Goal: Transaction & Acquisition: Complete application form

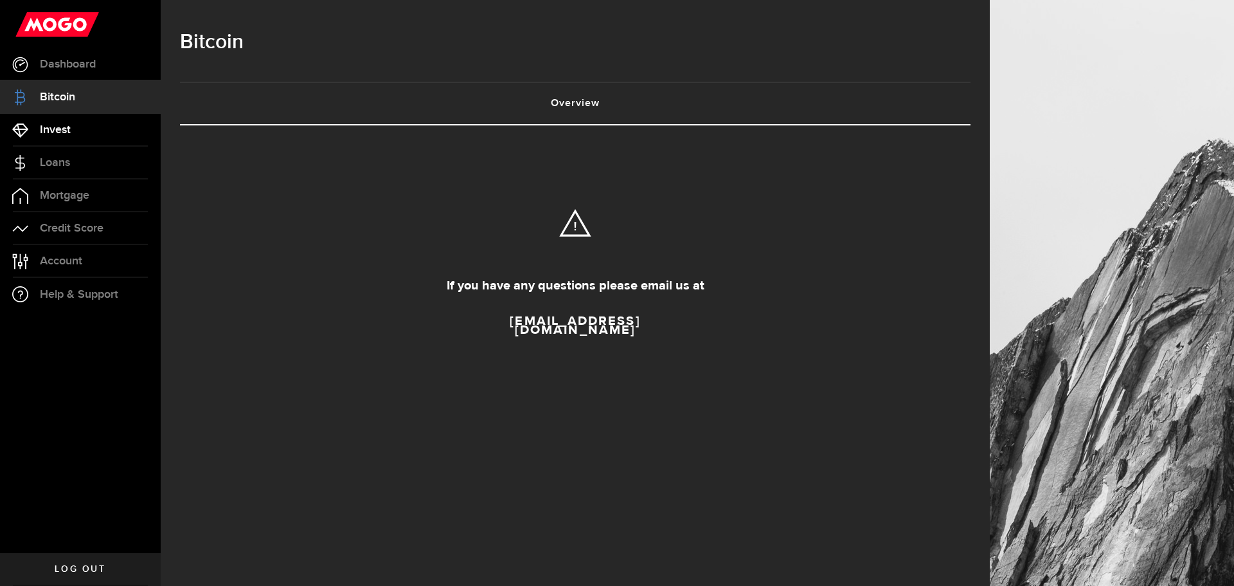
click at [66, 117] on link "Invest" at bounding box center [80, 130] width 161 height 32
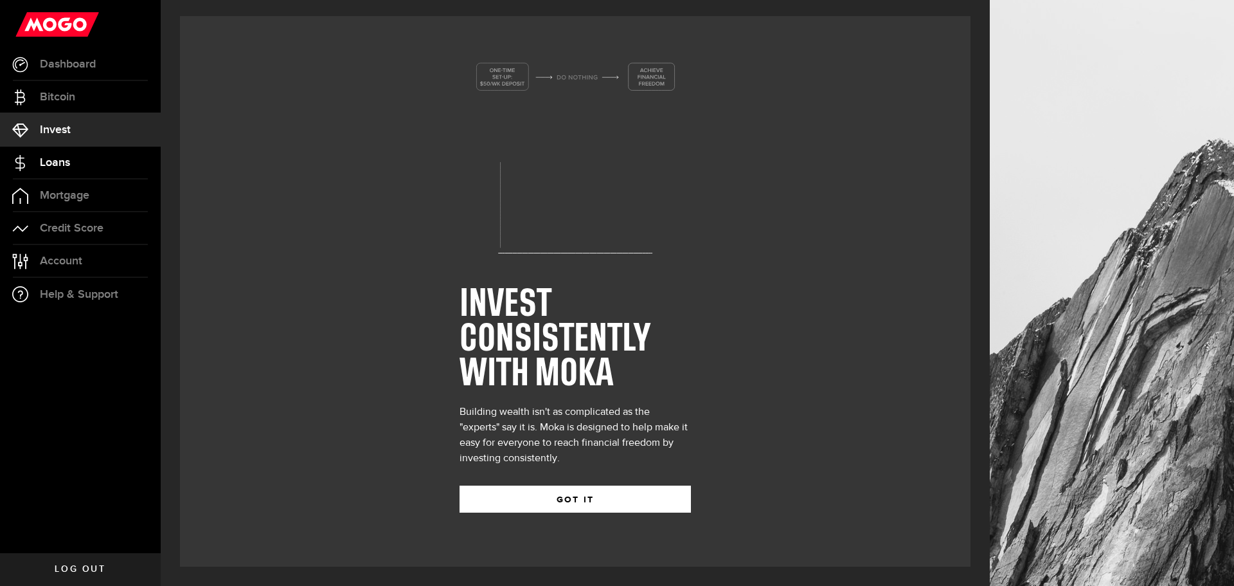
click at [60, 161] on span "Loans" at bounding box center [55, 163] width 30 height 12
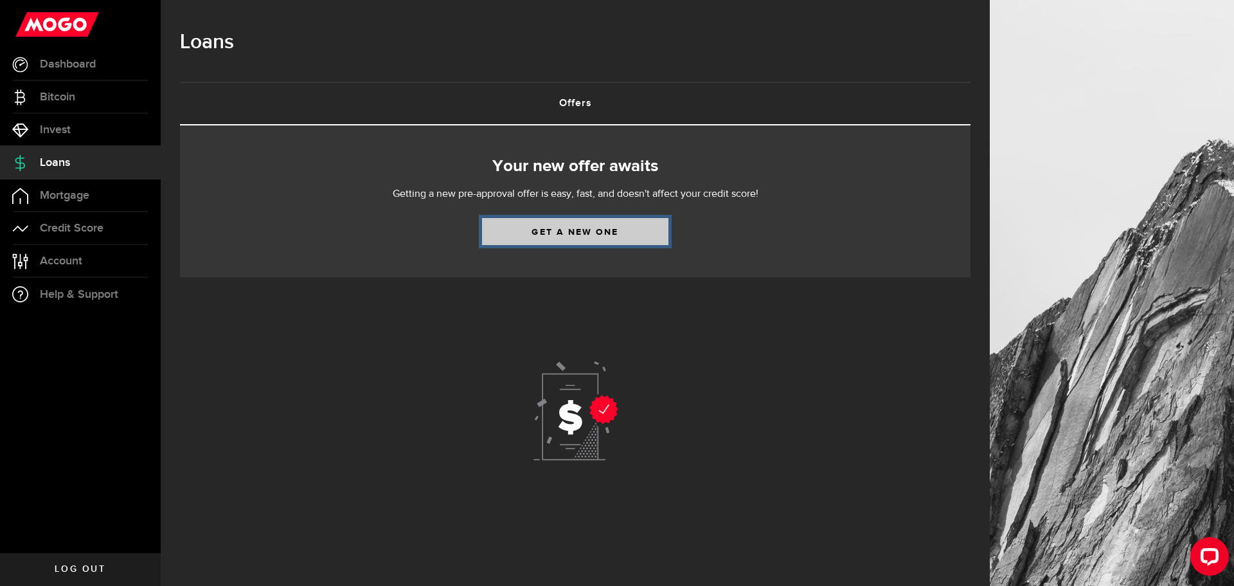
click at [550, 235] on link "Get a new one" at bounding box center [575, 231] width 186 height 27
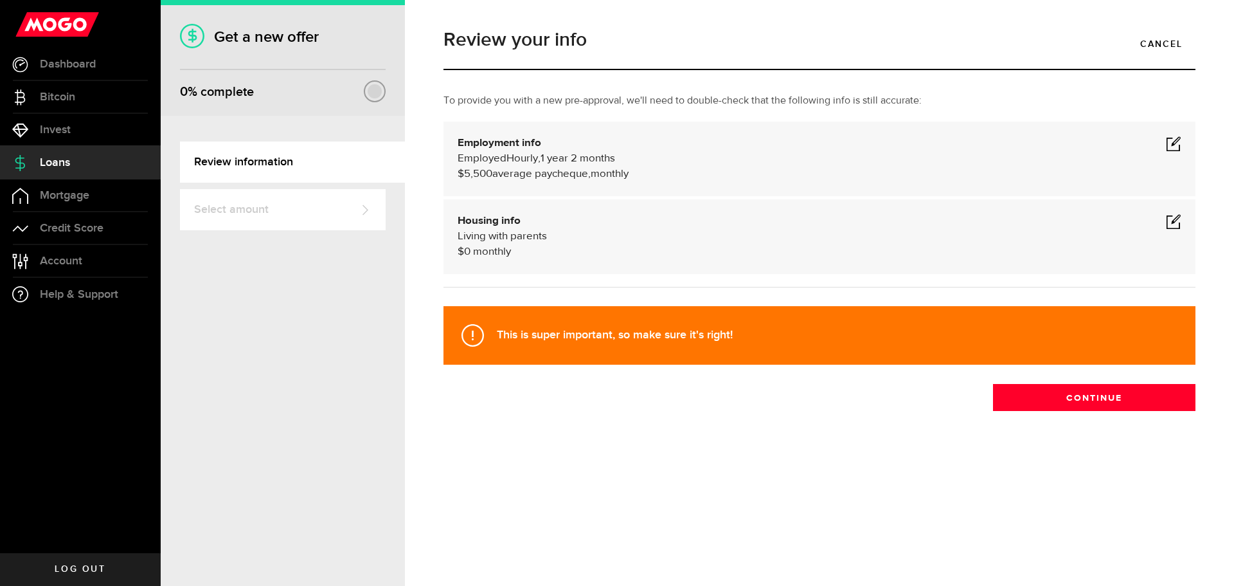
click at [1171, 145] on span at bounding box center [1173, 143] width 15 height 15
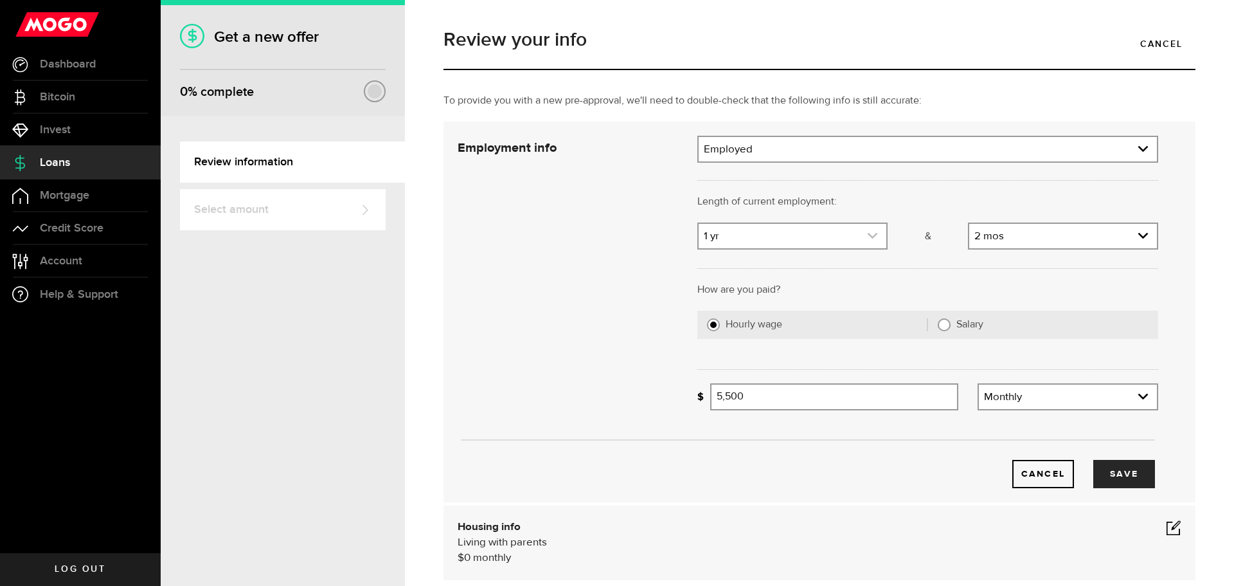
click at [867, 235] on icon "expand select" at bounding box center [872, 235] width 11 height 11
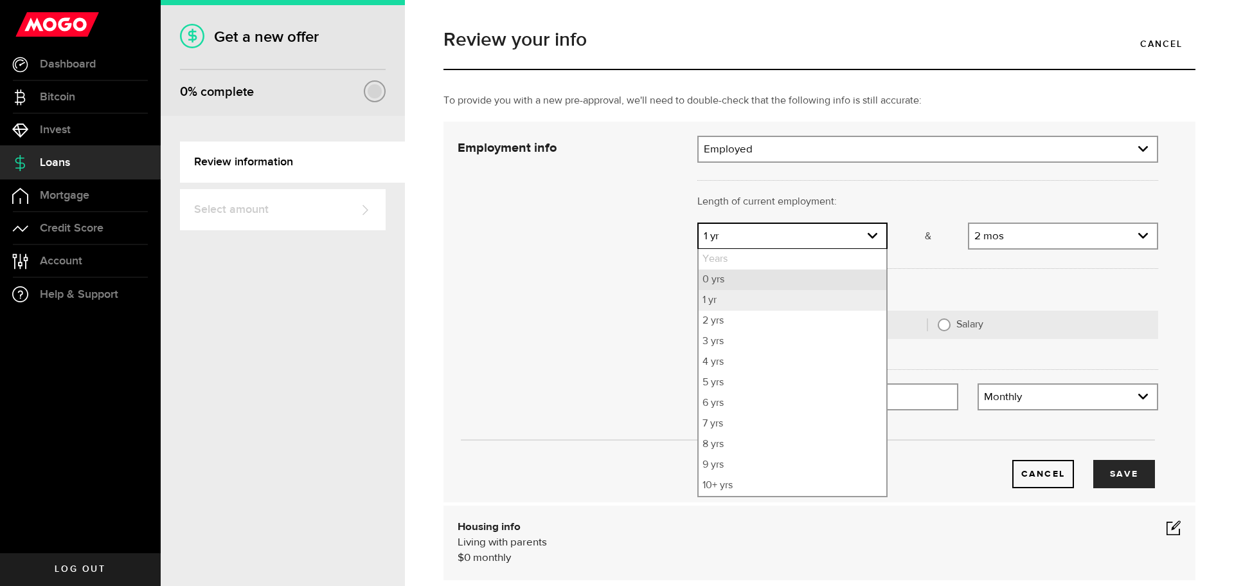
drag, startPoint x: 744, startPoint y: 284, endPoint x: 929, endPoint y: 245, distance: 189.2
click at [744, 283] on li "0 yrs" at bounding box center [793, 279] width 188 height 21
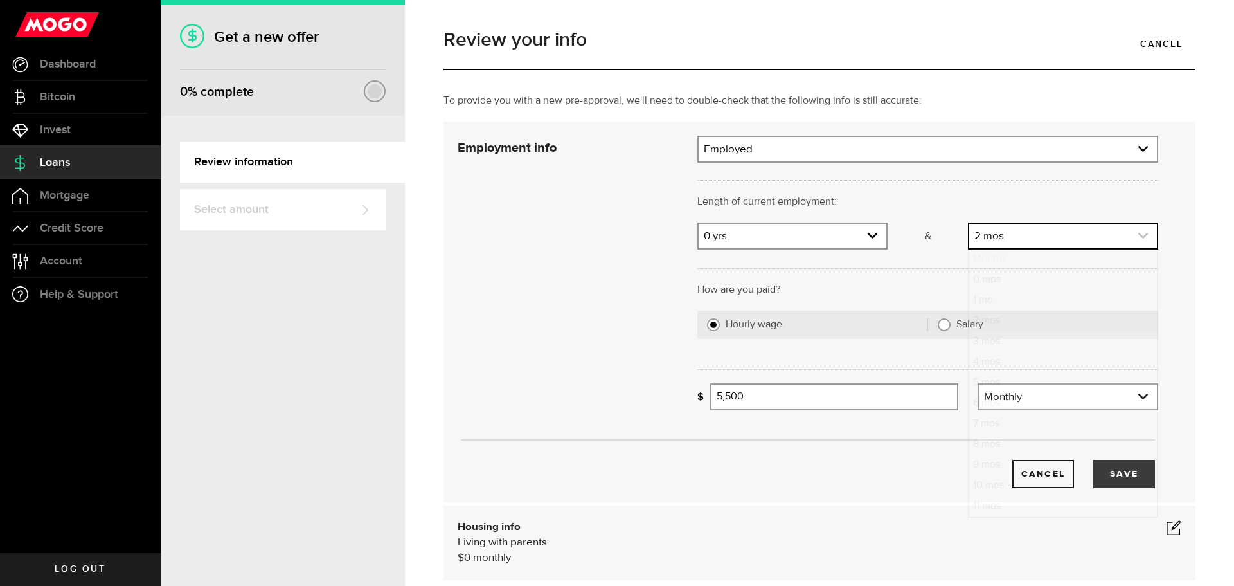
click at [995, 244] on link "expand select" at bounding box center [1063, 236] width 188 height 24
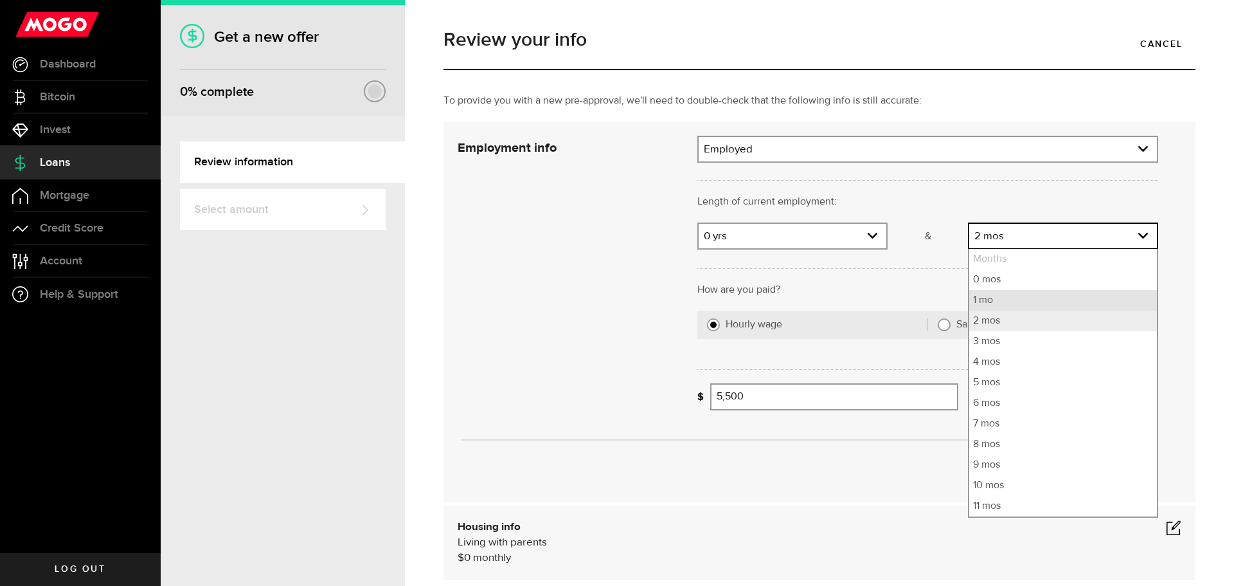
click at [976, 303] on li "1 mo" at bounding box center [1063, 300] width 188 height 21
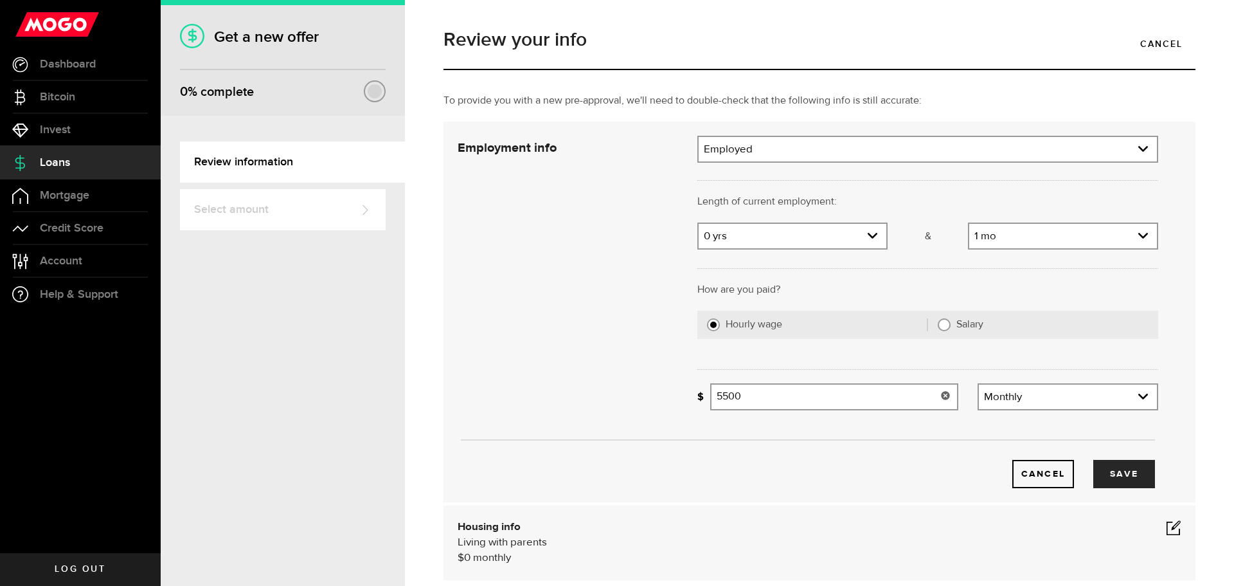
drag, startPoint x: 771, startPoint y: 400, endPoint x: 533, endPoint y: 387, distance: 238.2
click at [533, 387] on div "Employment info Employment type What's your employment situation like? Employed…" at bounding box center [808, 312] width 720 height 352
click at [1062, 393] on link "expand select" at bounding box center [1068, 396] width 178 height 24
click at [856, 401] on input "50" at bounding box center [834, 396] width 248 height 27
drag, startPoint x: 792, startPoint y: 397, endPoint x: 686, endPoint y: 395, distance: 105.4
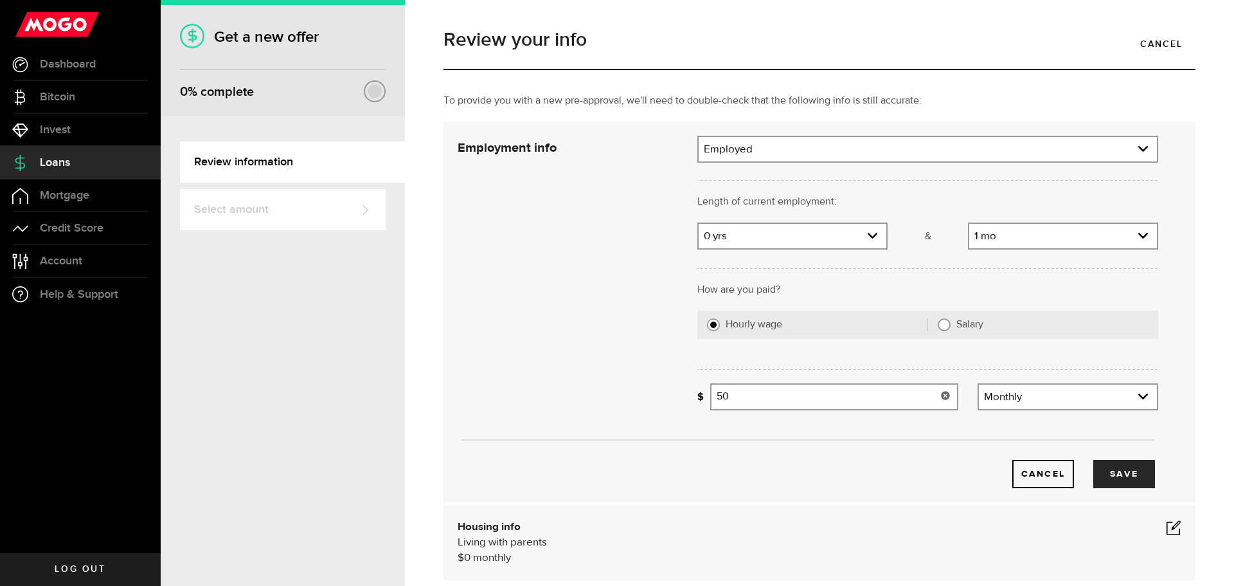
click at [688, 395] on div "Missing your paycheque info! 50 Average paycheque" at bounding box center [828, 401] width 280 height 37
type input "500"
drag, startPoint x: 1046, startPoint y: 384, endPoint x: 1038, endPoint y: 392, distance: 10.9
click at [1045, 386] on div "Monthly Frequency Weekly Bi-weekly Monthly Semi-monthly" at bounding box center [1068, 396] width 181 height 27
click at [1026, 399] on link "expand select" at bounding box center [1068, 396] width 178 height 24
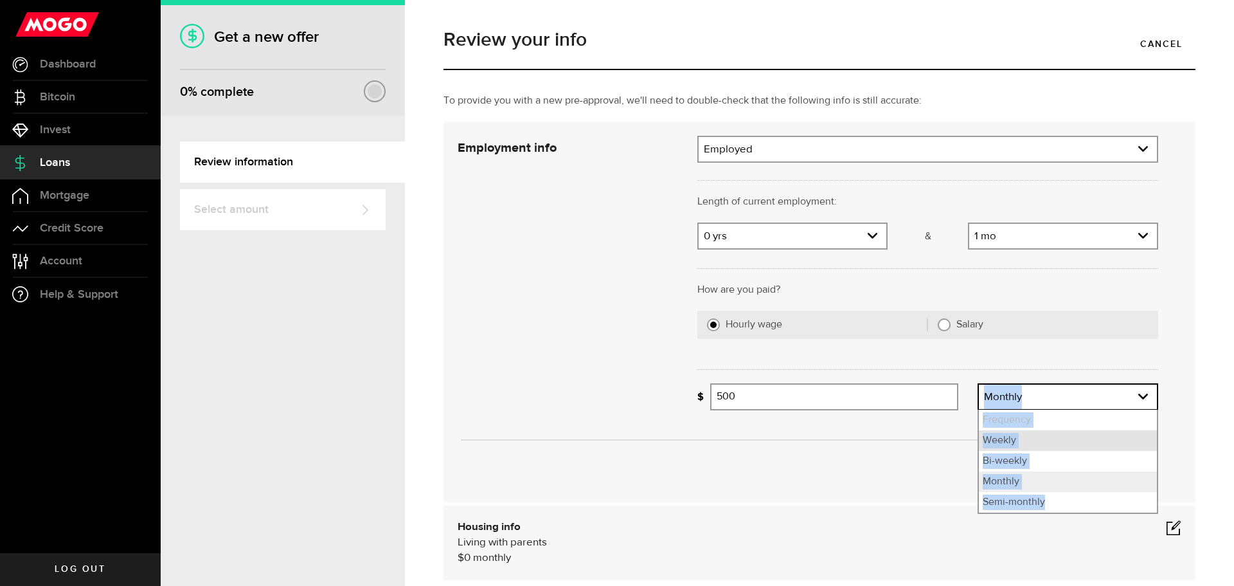
click at [1001, 440] on li "Weekly" at bounding box center [1068, 440] width 178 height 21
select select "weekly"
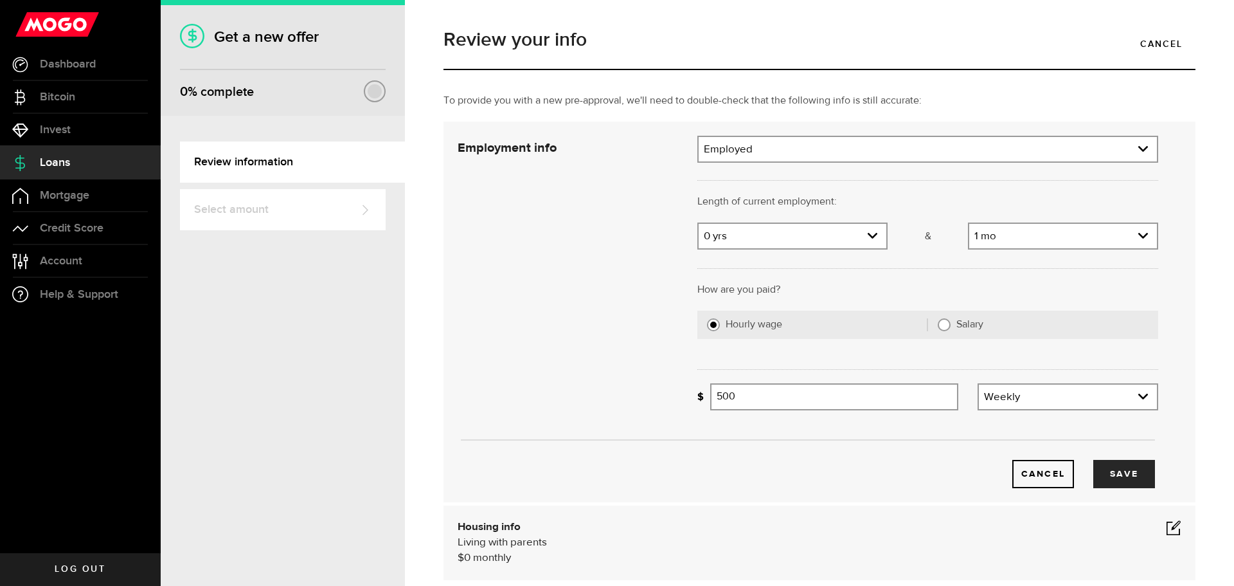
click at [915, 440] on div "Cancel Save" at bounding box center [807, 454] width 739 height 68
click at [989, 239] on link "expand select" at bounding box center [1063, 236] width 188 height 24
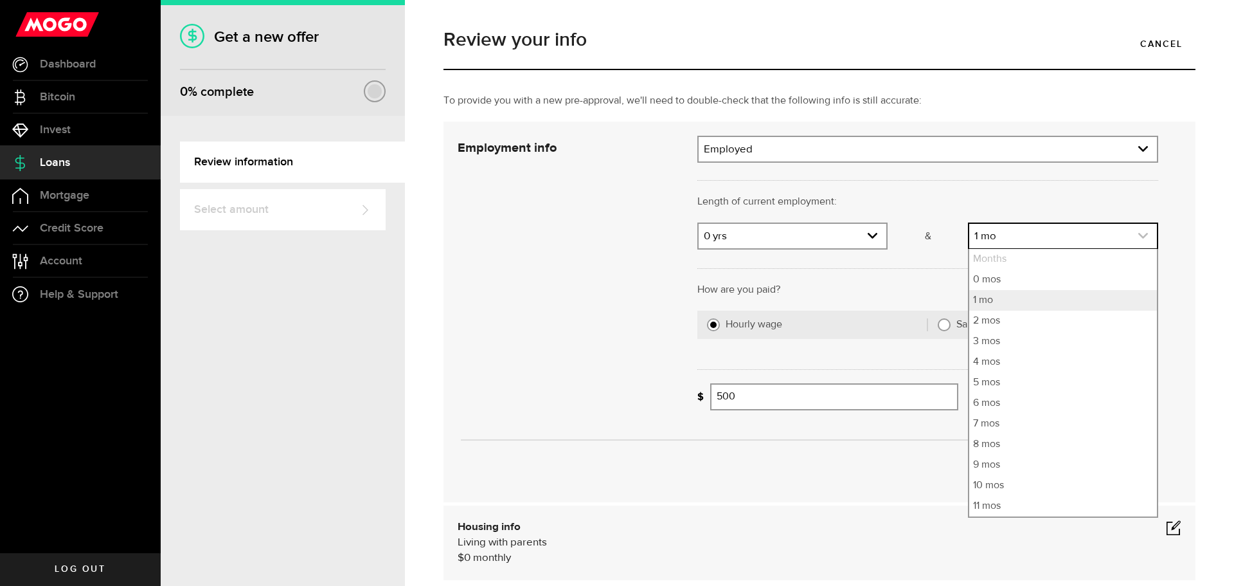
click at [989, 239] on link "expand select" at bounding box center [1063, 236] width 188 height 24
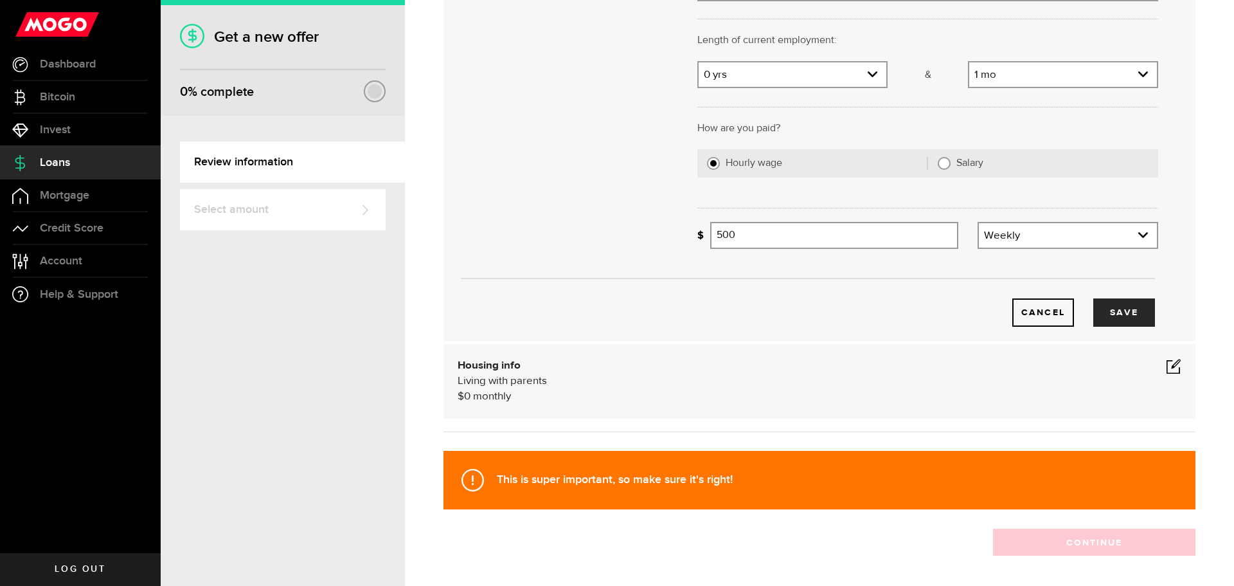
scroll to position [193, 0]
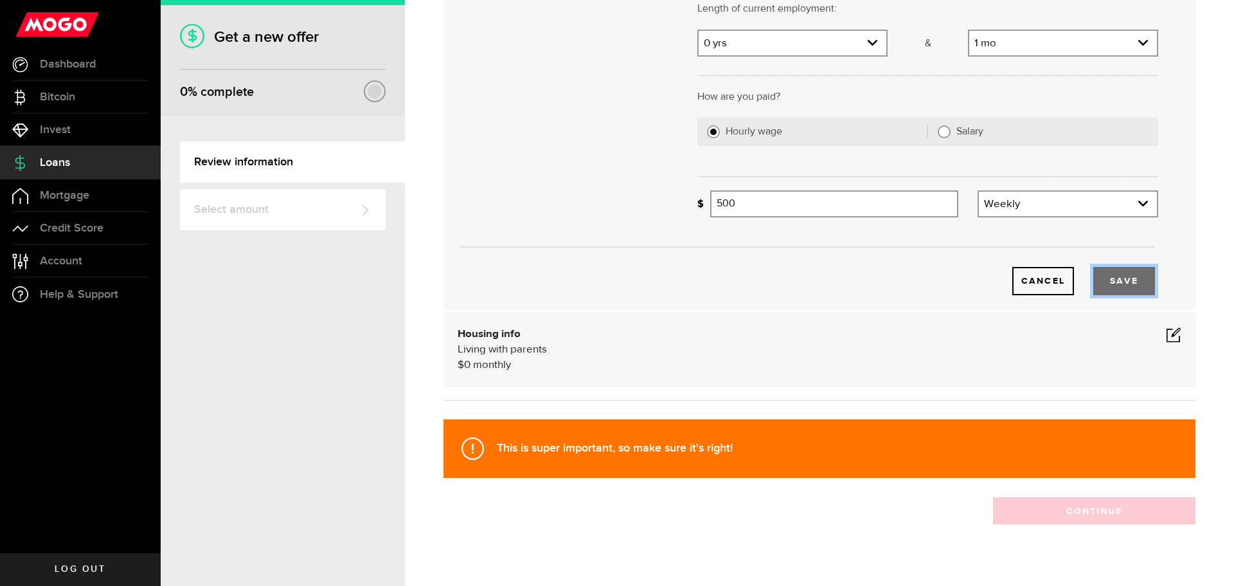
click at [1097, 286] on button "Save" at bounding box center [1124, 281] width 62 height 28
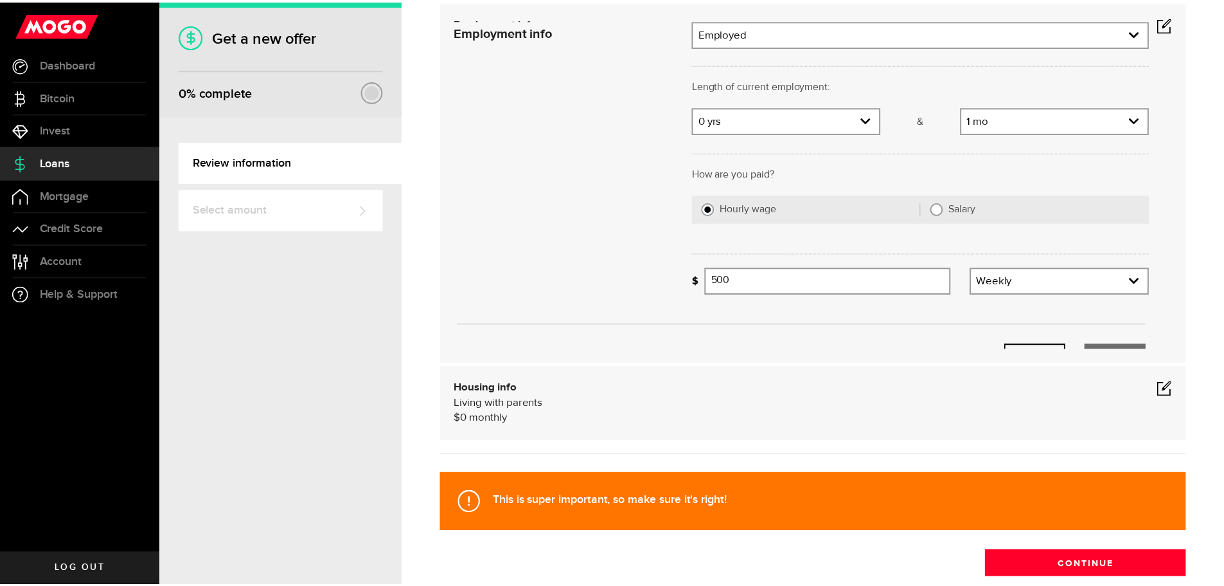
scroll to position [0, 0]
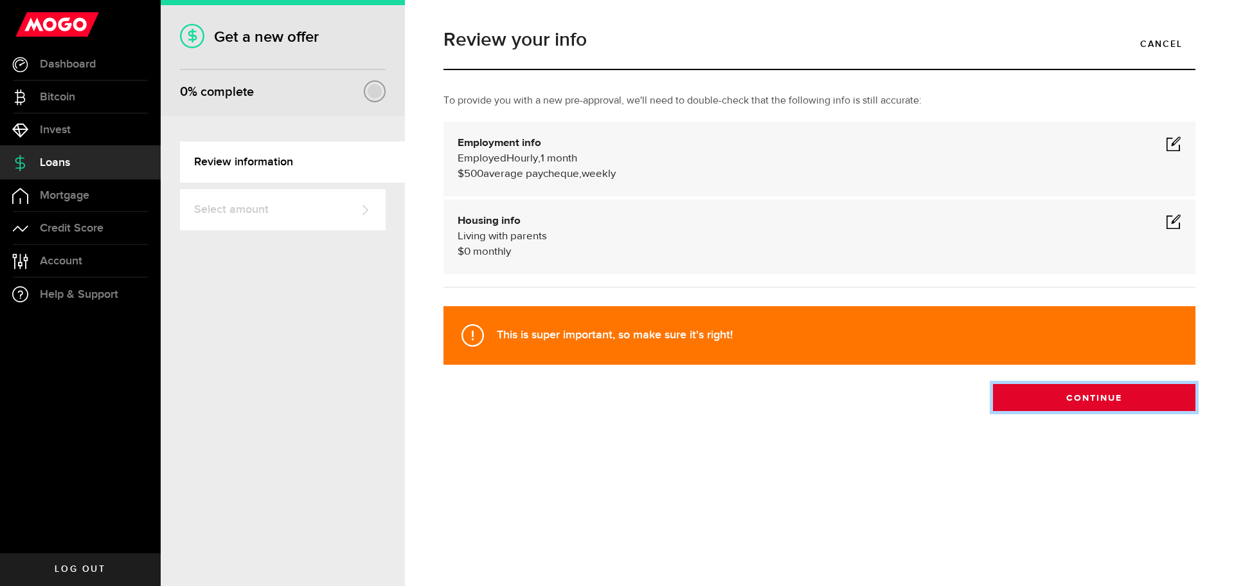
click at [1062, 402] on button "Continue" at bounding box center [1094, 397] width 202 height 27
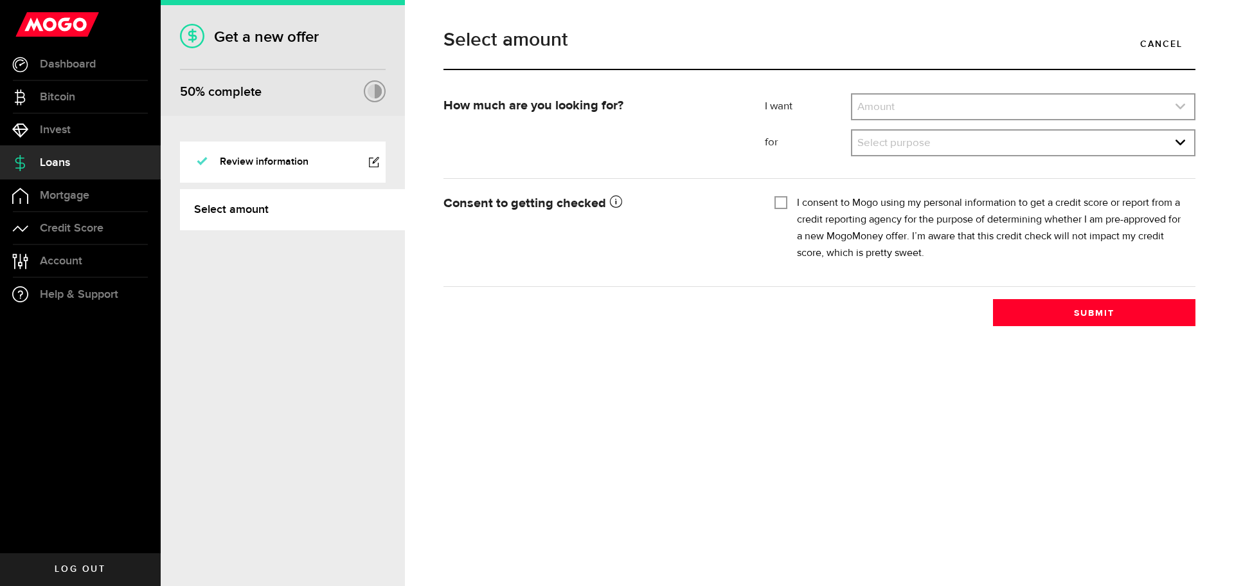
click at [892, 105] on link "expand select" at bounding box center [1023, 106] width 342 height 24
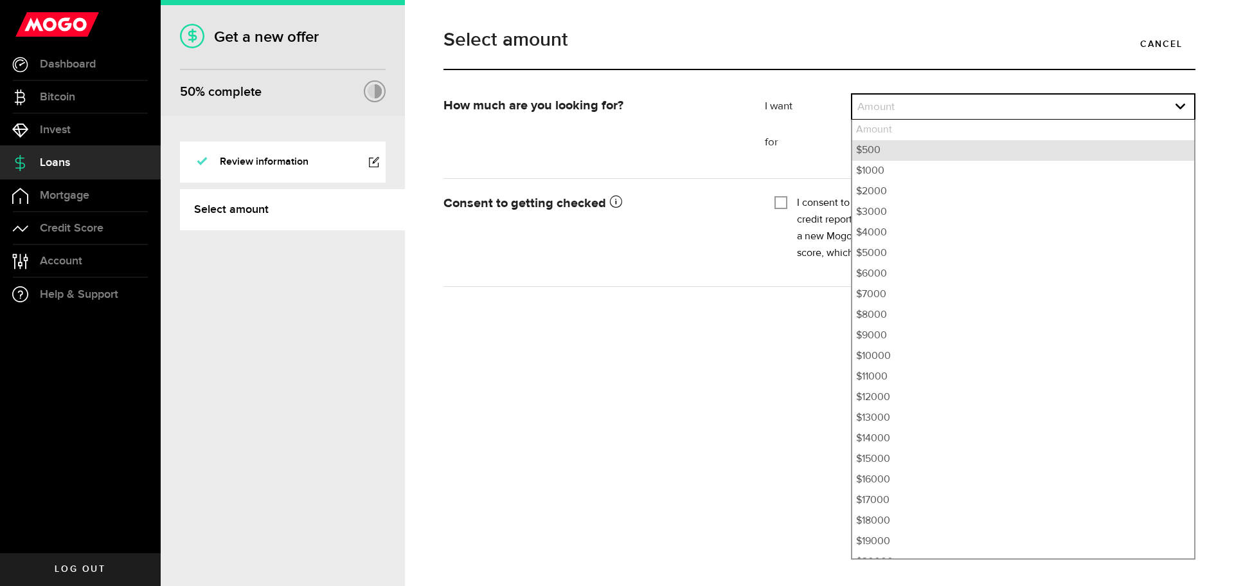
click at [884, 148] on li "$500" at bounding box center [1023, 150] width 342 height 21
select select "500"
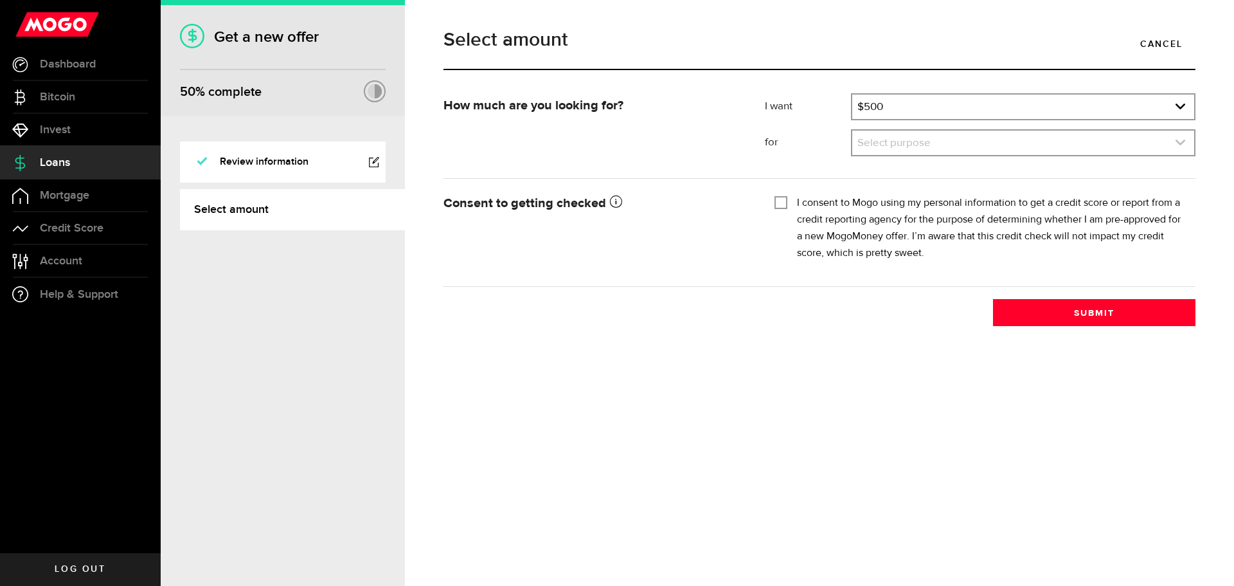
click at [898, 139] on link "expand select" at bounding box center [1023, 142] width 342 height 24
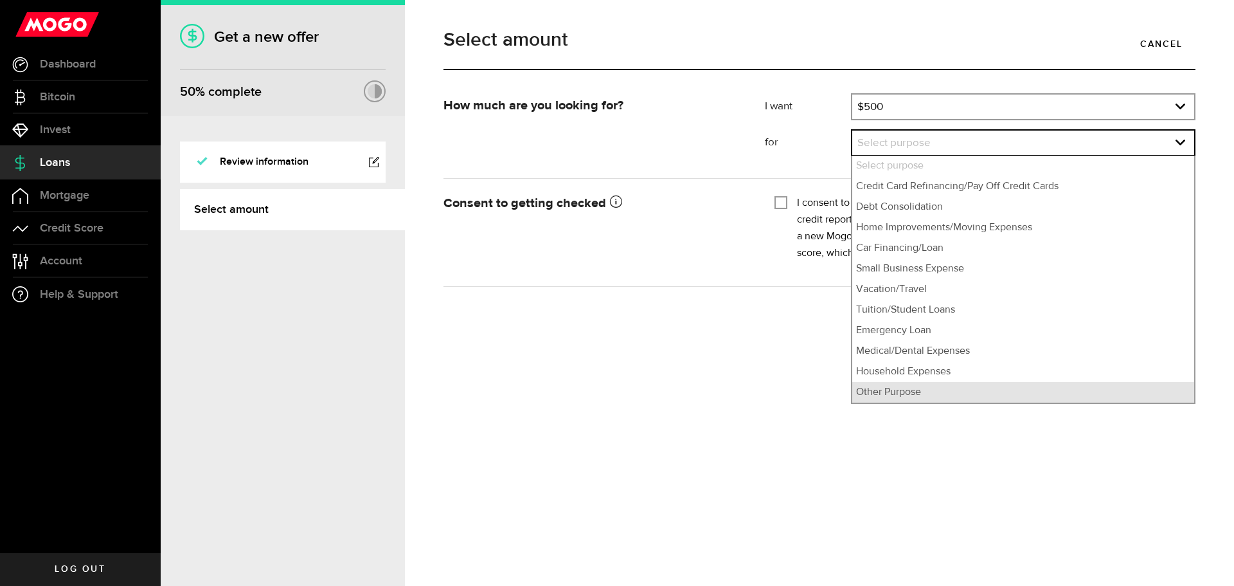
click at [917, 388] on li "Other Purpose" at bounding box center [1023, 392] width 342 height 21
select select "Other Purpose"
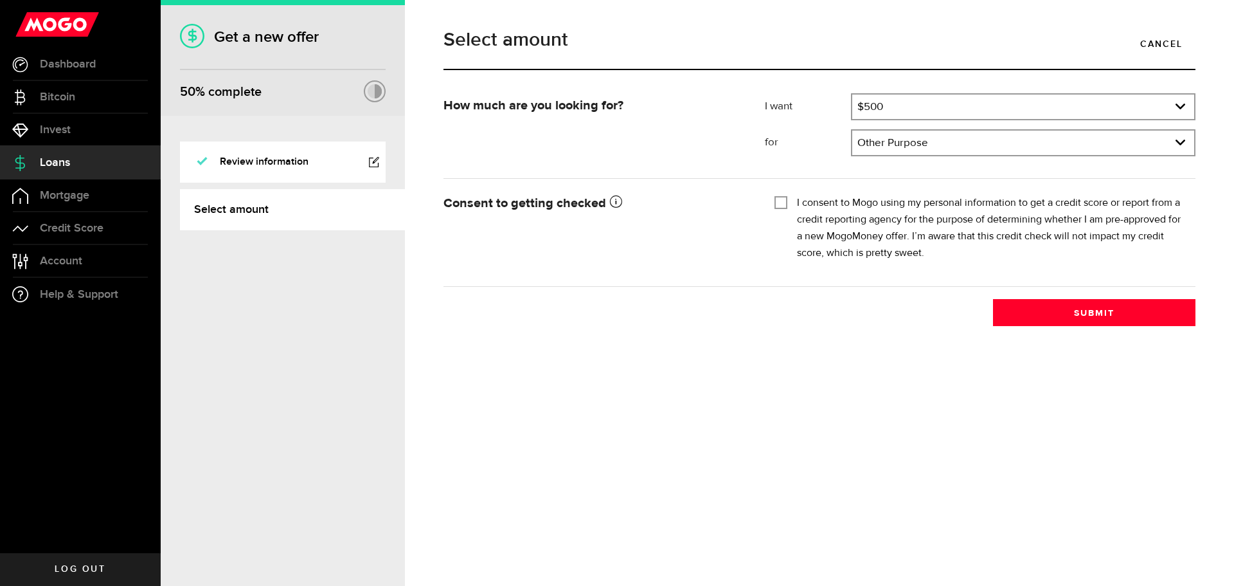
click at [784, 202] on input "I consent to Mogo using my personal information to get a credit score or report…" at bounding box center [781, 201] width 13 height 13
checkbox input "true"
click at [1034, 311] on button "Submit" at bounding box center [1094, 312] width 202 height 27
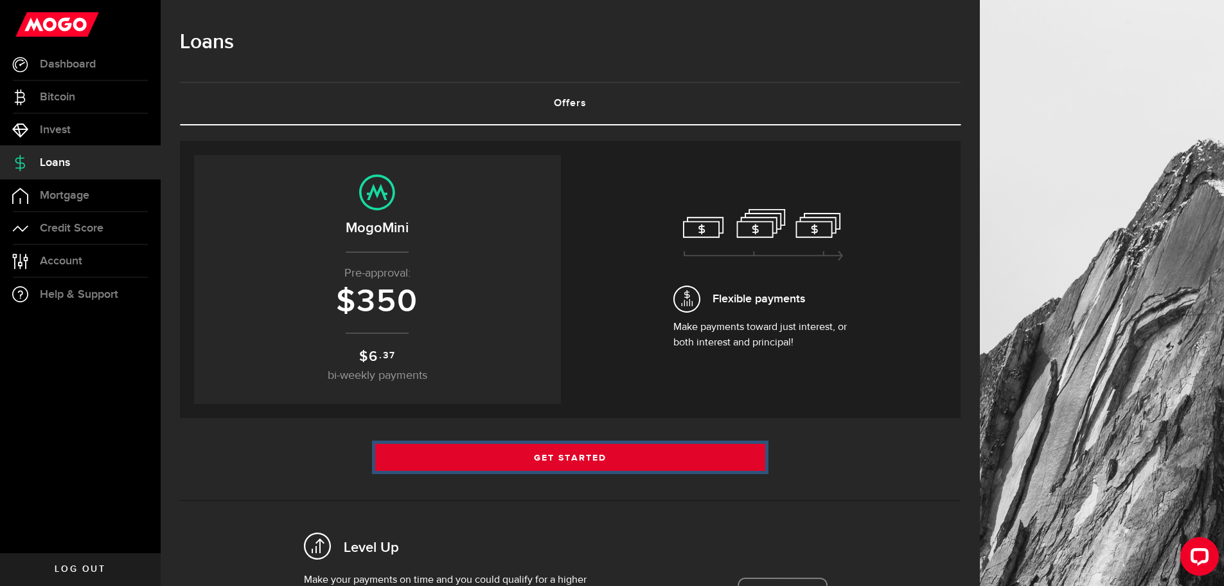
click at [582, 457] on link "Get Started" at bounding box center [570, 457] width 391 height 27
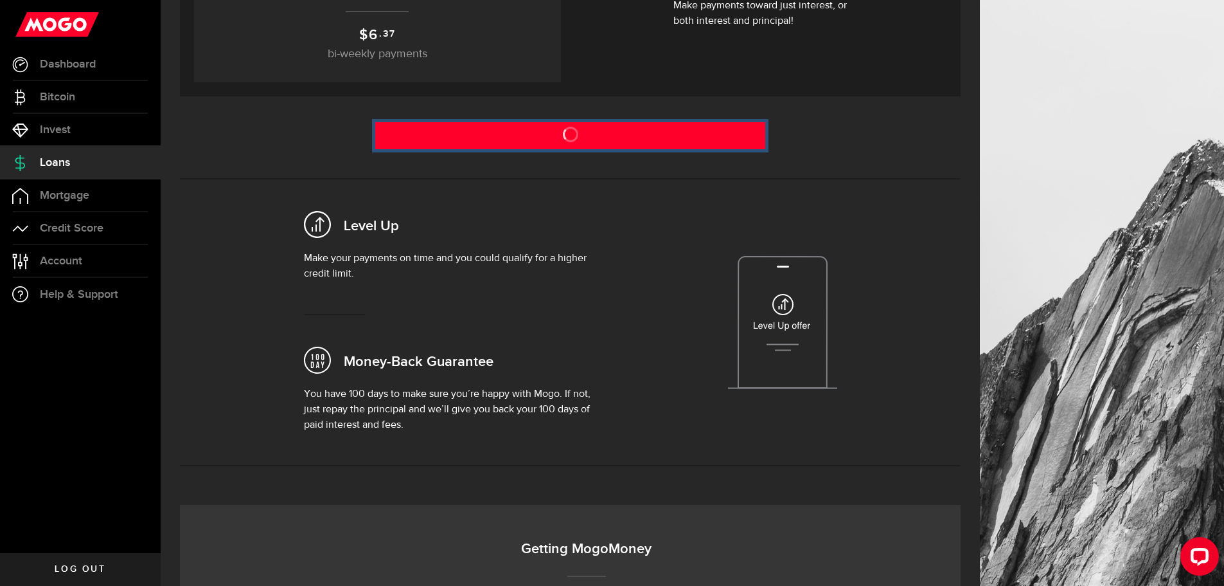
scroll to position [350, 0]
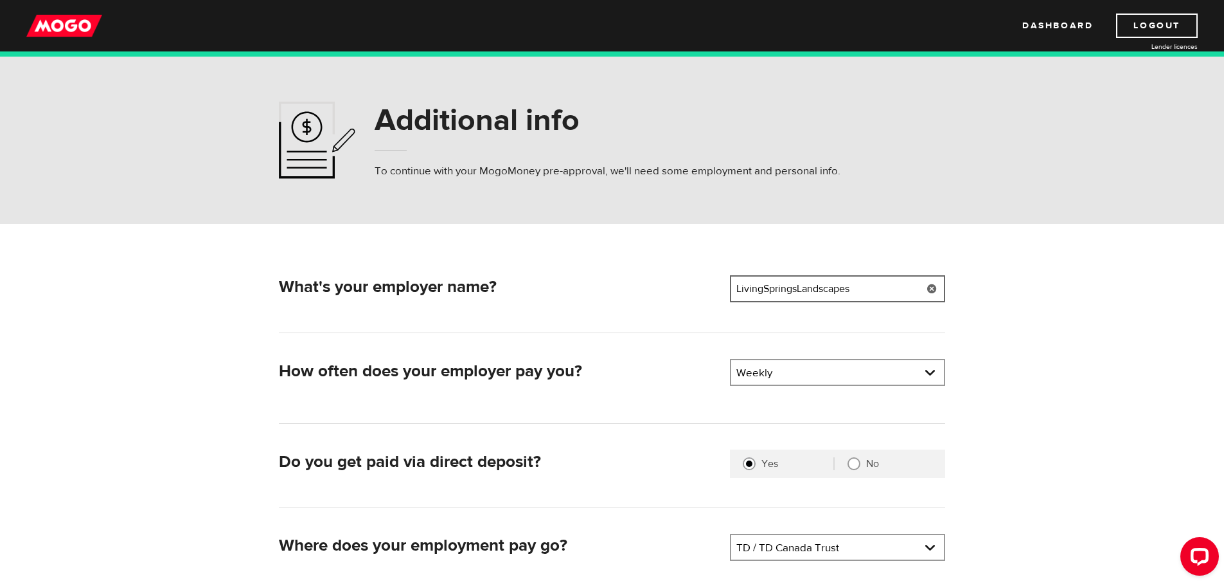
drag, startPoint x: 895, startPoint y: 287, endPoint x: 672, endPoint y: 280, distance: 223.8
click at [672, 280] on div "What's your employer name? Employer name Please enter your employer's name Livi…" at bounding box center [612, 290] width 677 height 31
type input "Stevenson Masonry Restoration"
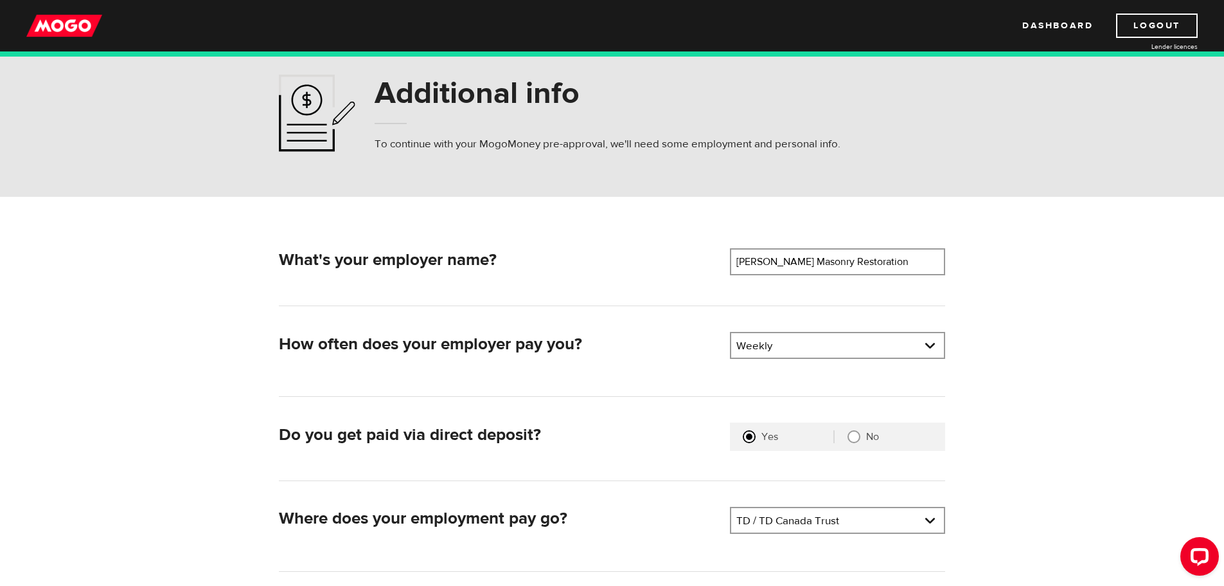
scroll to position [64, 0]
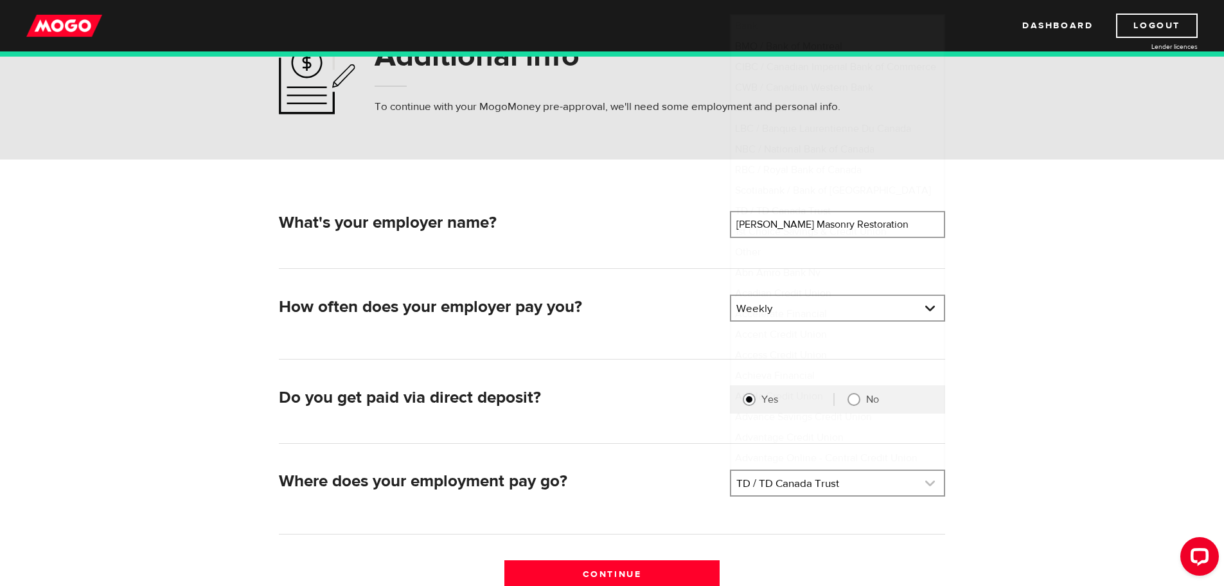
click at [822, 483] on link at bounding box center [837, 483] width 213 height 24
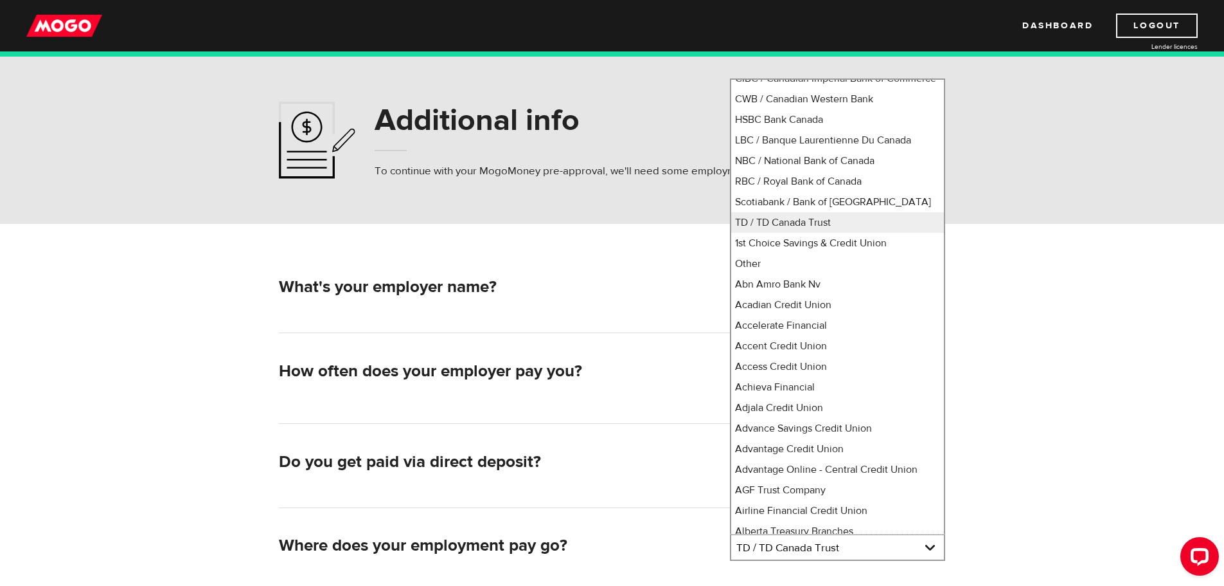
scroll to position [0, 0]
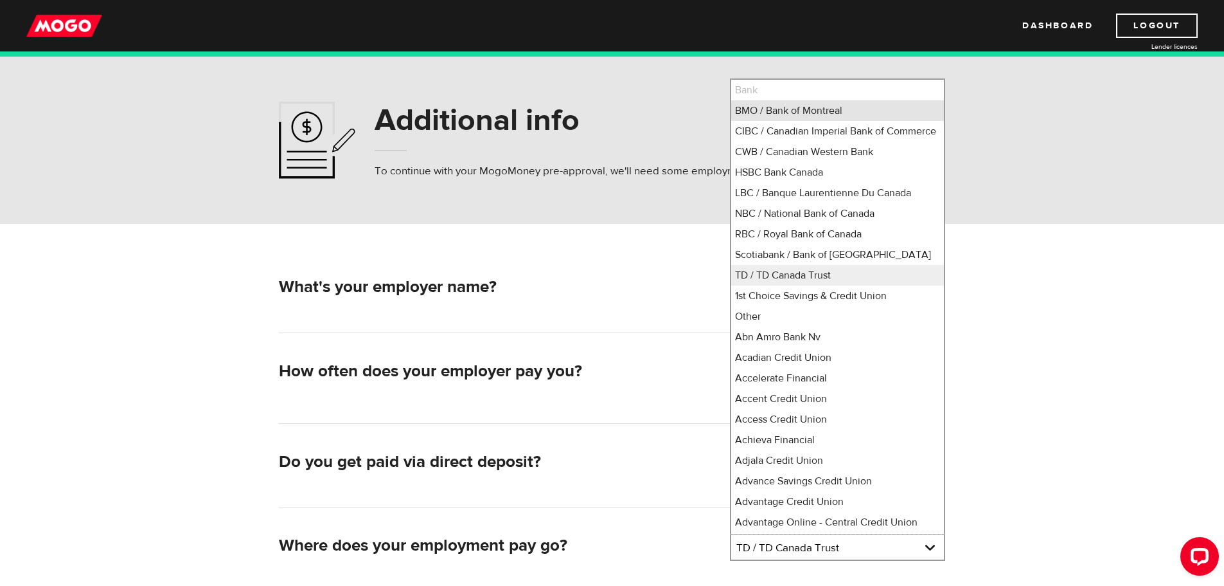
click at [787, 109] on li "BMO / Bank of Montreal" at bounding box center [837, 110] width 213 height 21
select select "1"
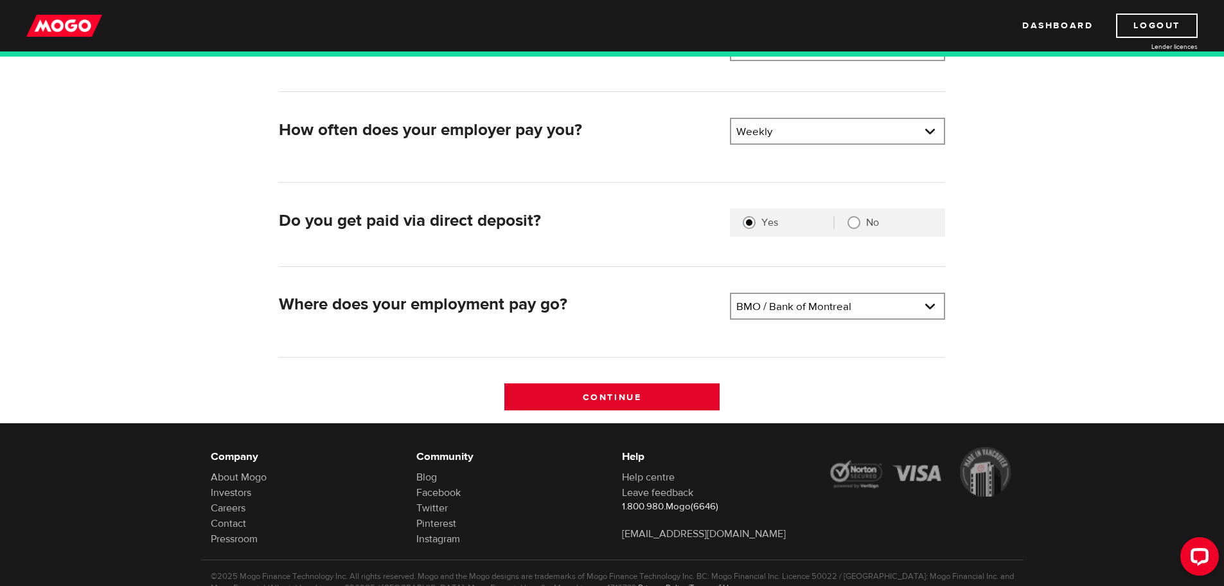
scroll to position [257, 0]
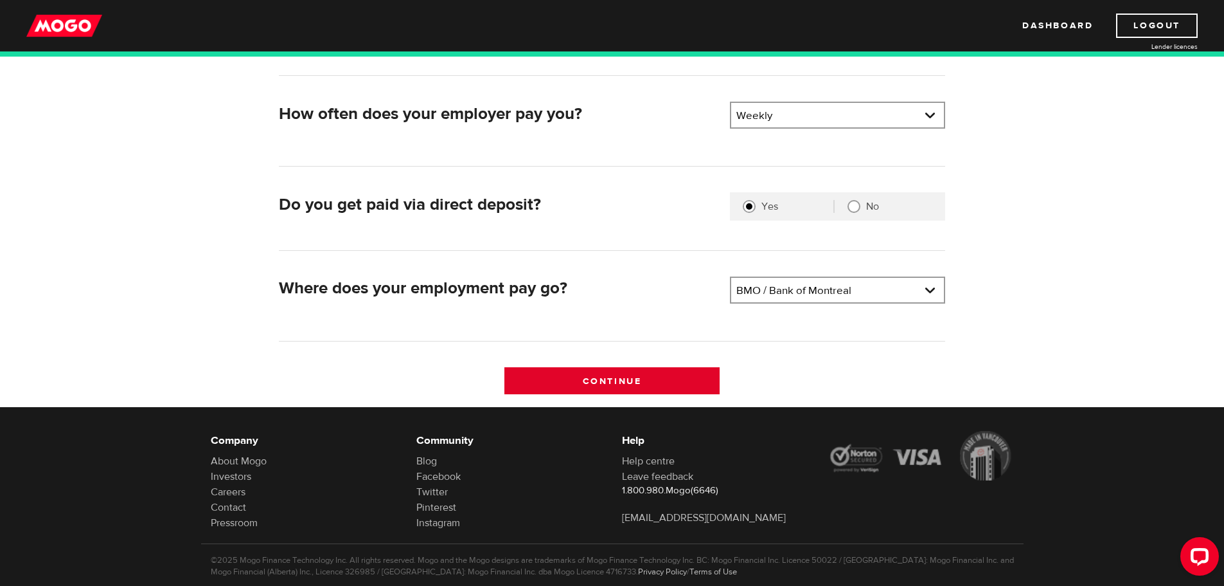
click at [628, 373] on input "Continue" at bounding box center [612, 380] width 215 height 27
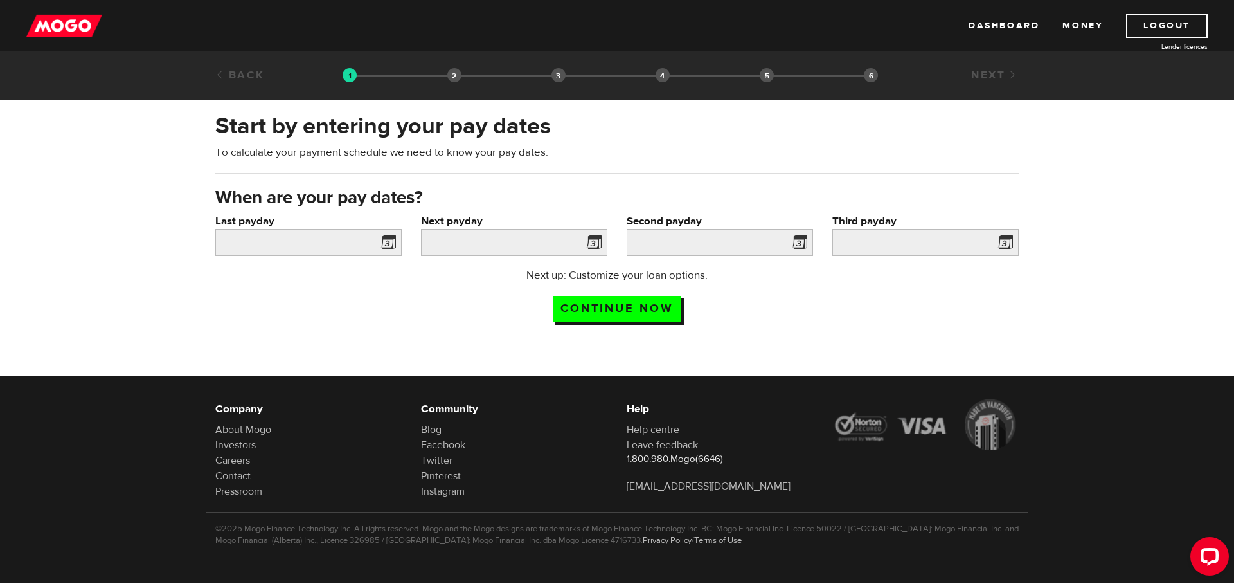
click at [391, 242] on span at bounding box center [385, 244] width 19 height 21
click at [333, 239] on input "Last payday" at bounding box center [308, 242] width 186 height 27
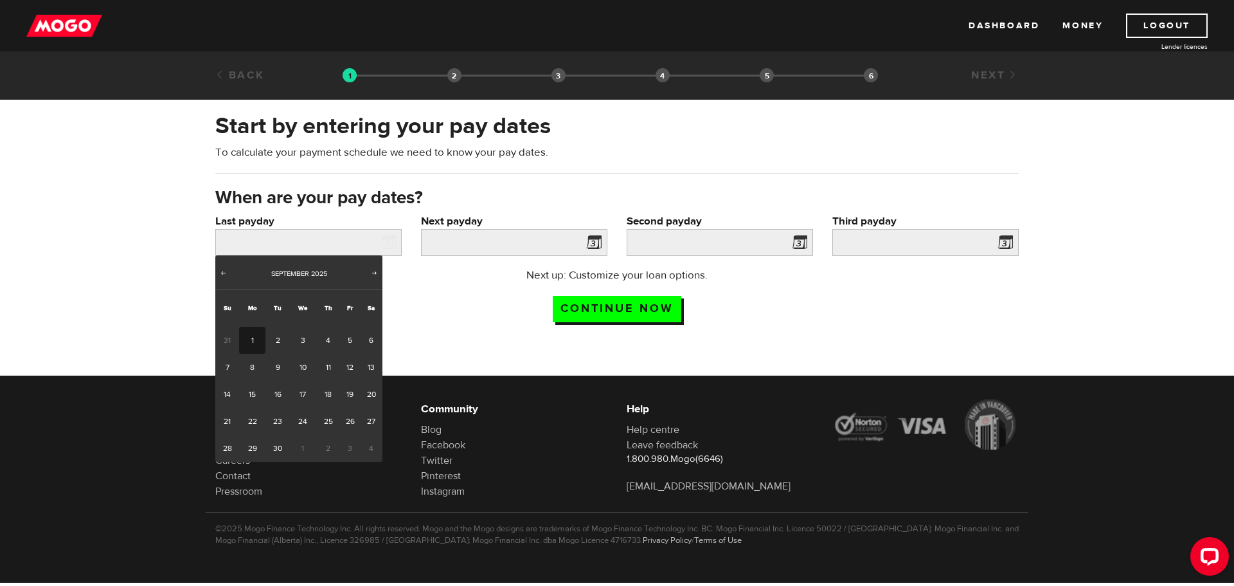
click at [255, 343] on link "1" at bounding box center [252, 340] width 26 height 27
type input "[DATE]"
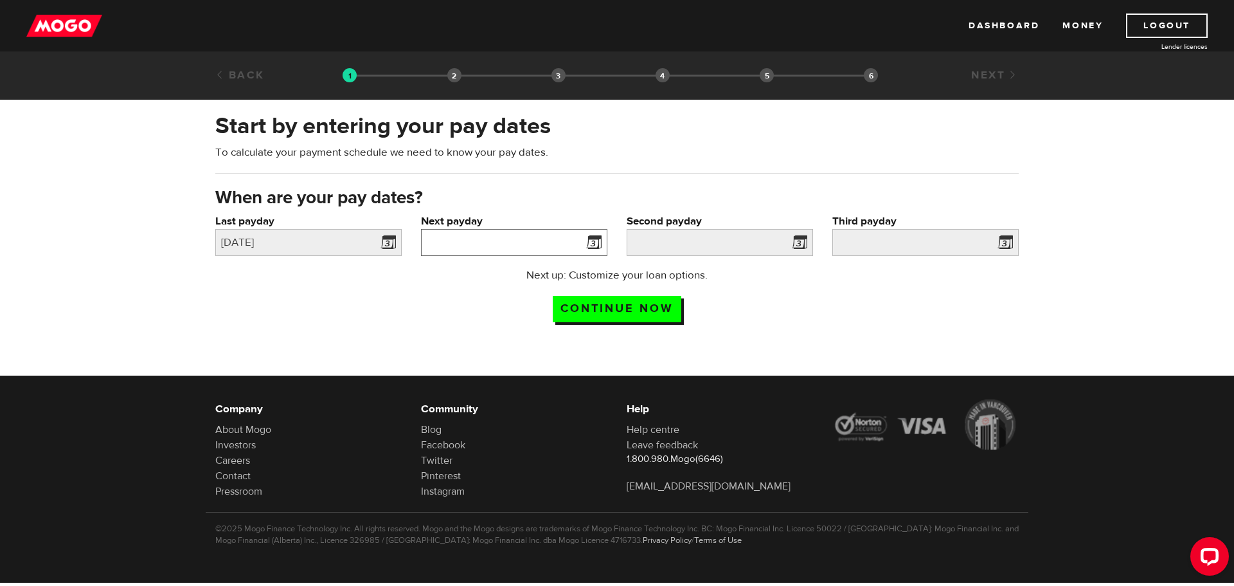
click at [575, 243] on input "Next payday" at bounding box center [514, 242] width 186 height 27
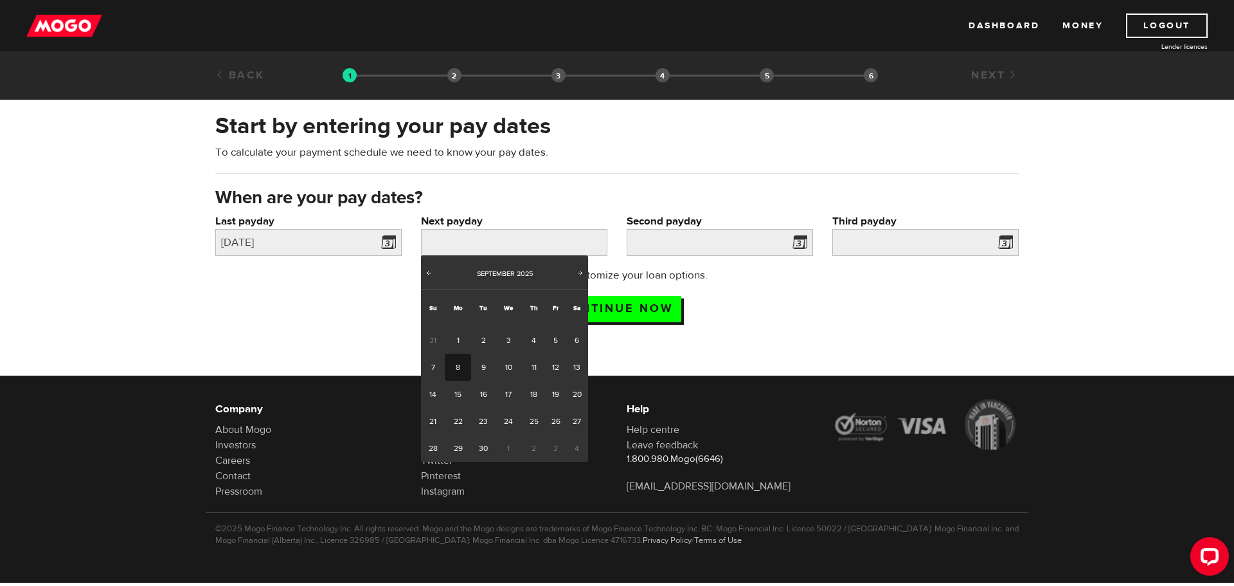
click at [453, 369] on link "8" at bounding box center [458, 367] width 26 height 27
type input "[DATE]"
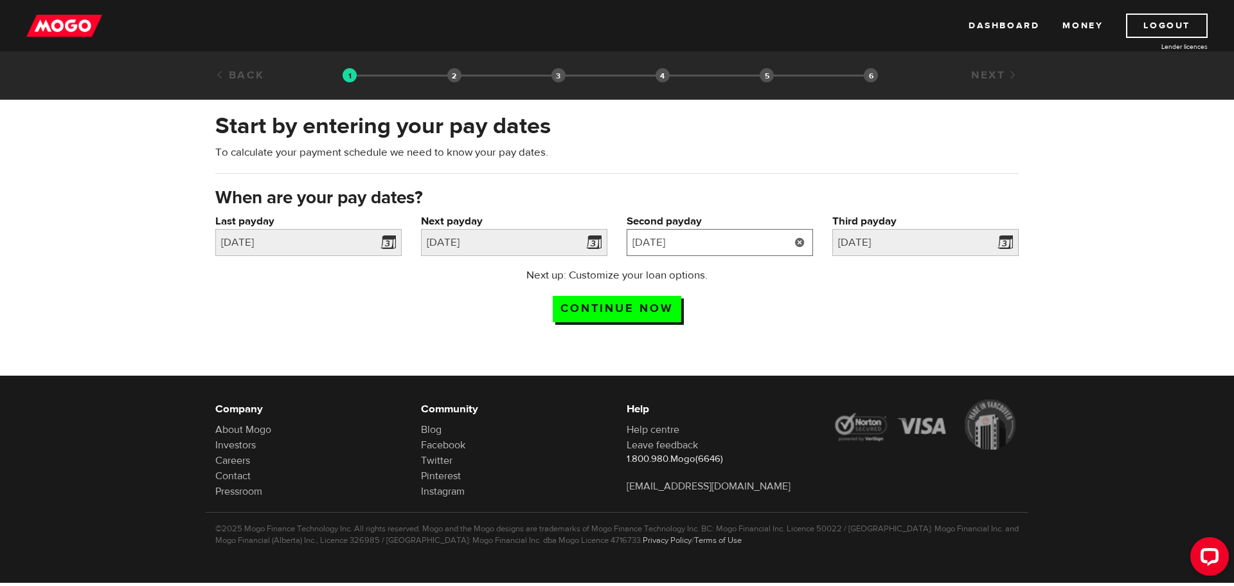
click at [735, 240] on input "[DATE]" at bounding box center [720, 242] width 186 height 27
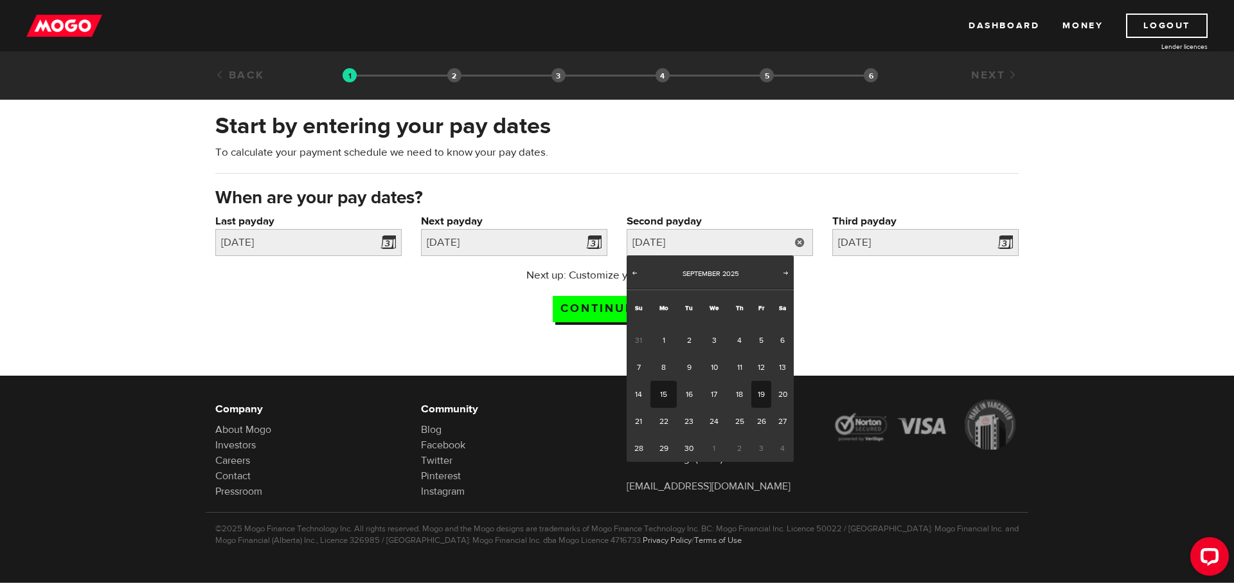
click at [760, 395] on link "19" at bounding box center [761, 394] width 20 height 27
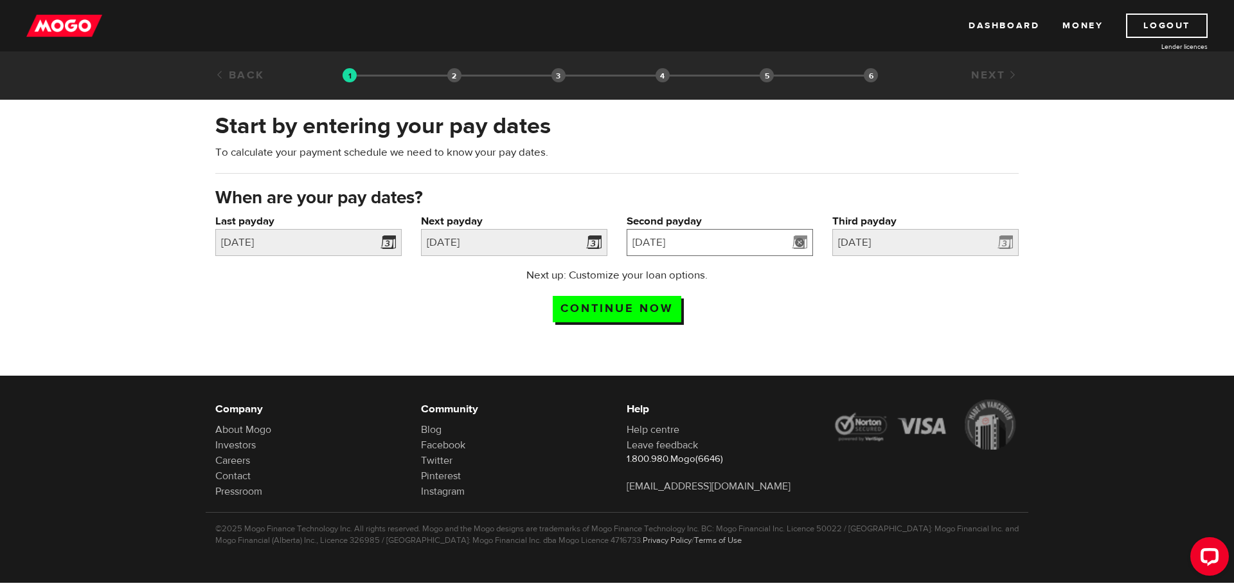
click at [775, 238] on input "[DATE]" at bounding box center [720, 242] width 186 height 27
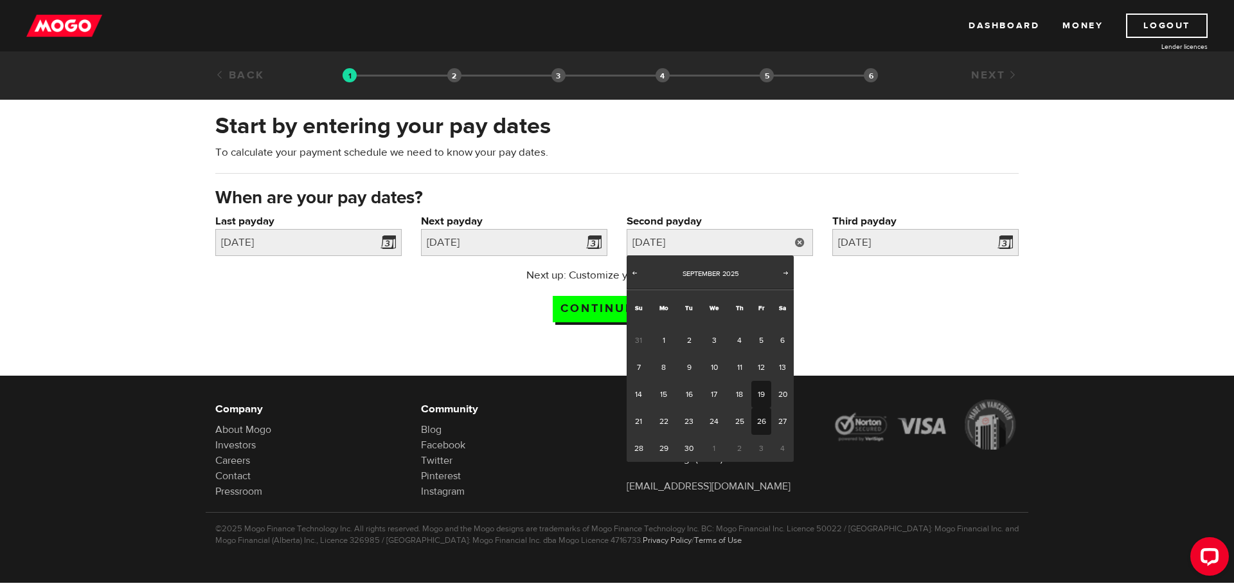
click at [759, 421] on link "26" at bounding box center [761, 421] width 20 height 27
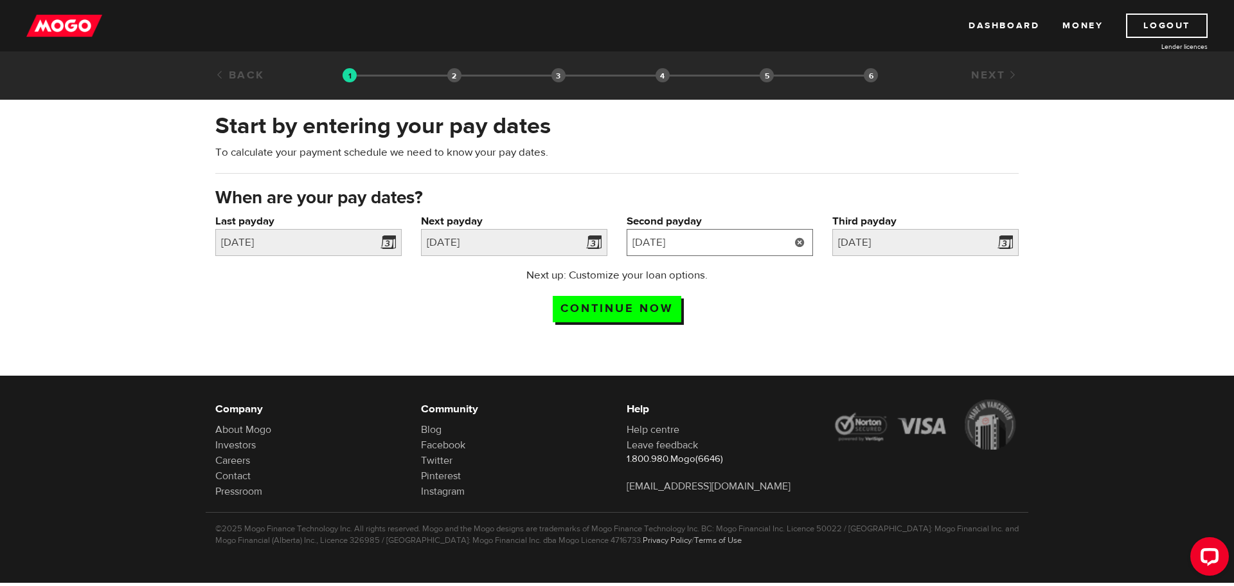
click at [707, 238] on input "[DATE]" at bounding box center [720, 242] width 186 height 27
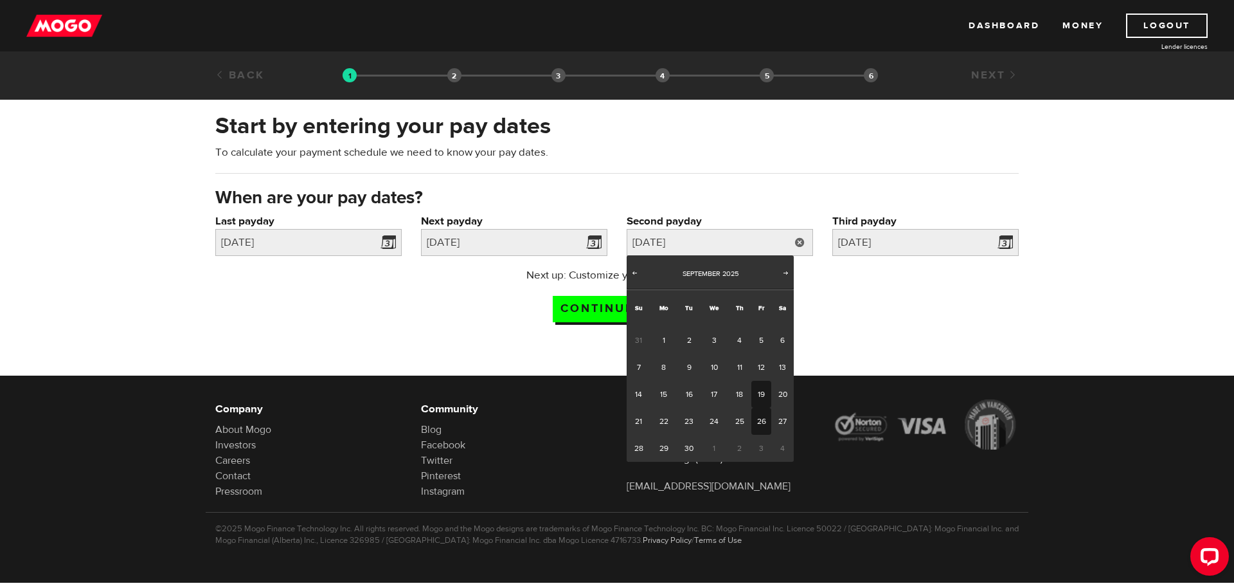
click at [758, 398] on link "19" at bounding box center [761, 394] width 20 height 27
type input "[DATE]"
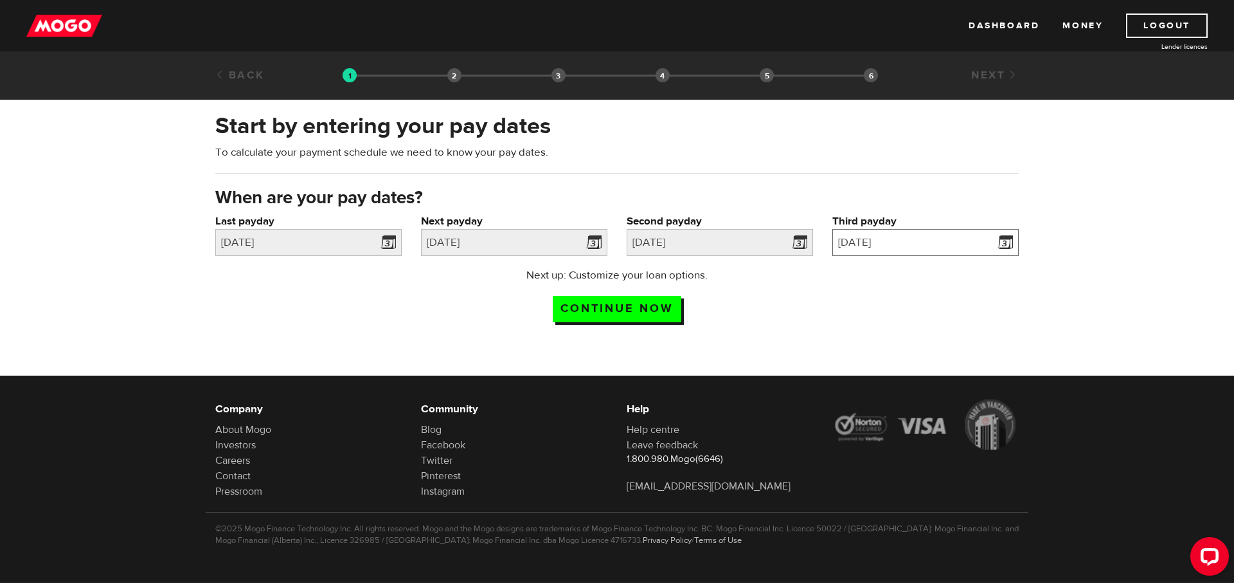
click at [901, 247] on input "[DATE]" at bounding box center [925, 242] width 186 height 27
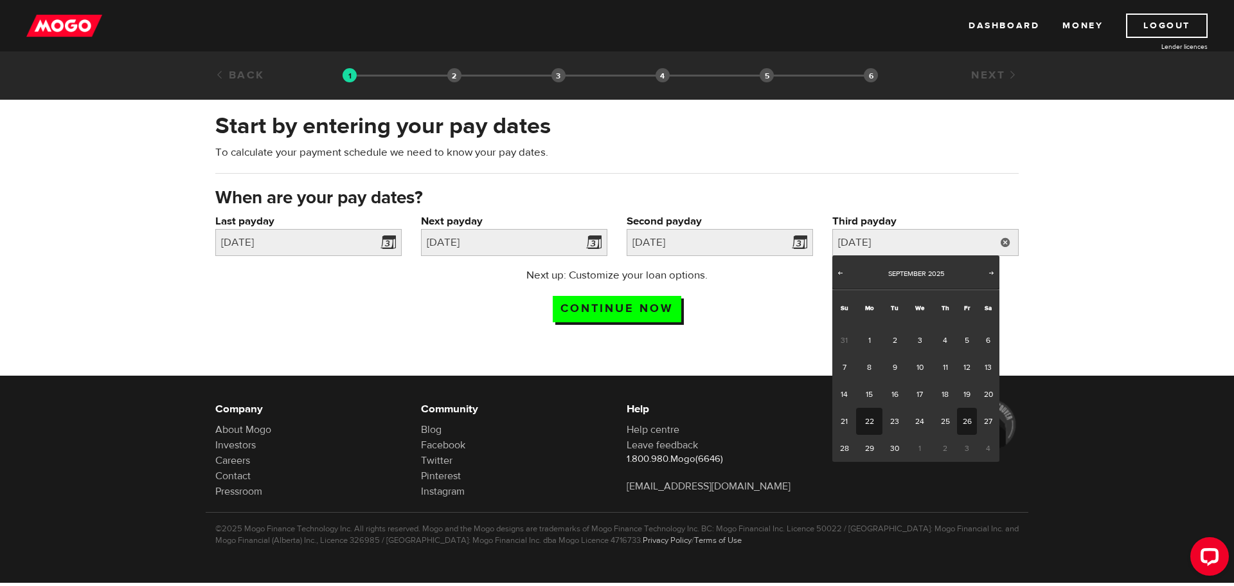
click at [965, 426] on link "26" at bounding box center [967, 421] width 20 height 27
type input "[DATE]"
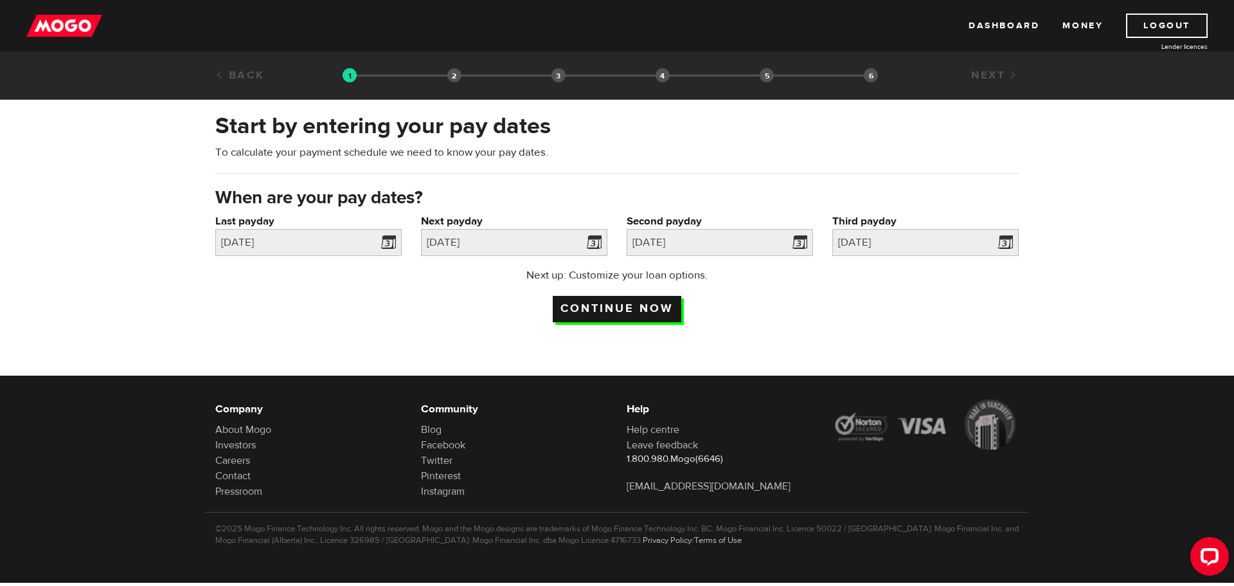
click at [623, 300] on input "Continue now" at bounding box center [617, 309] width 129 height 26
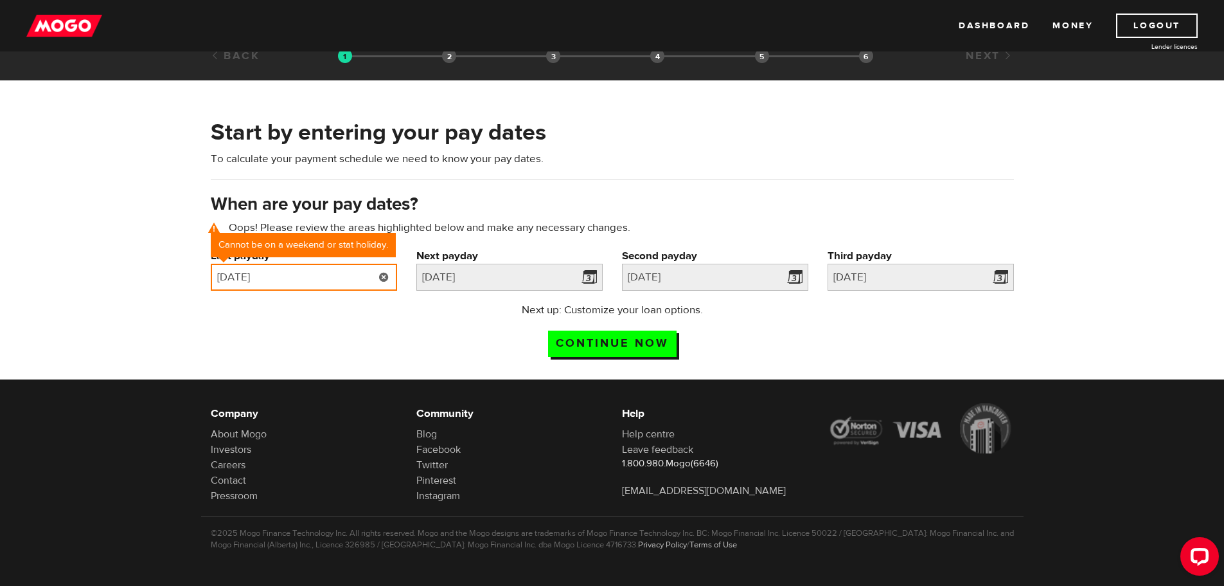
click at [307, 274] on input "[DATE]" at bounding box center [304, 277] width 186 height 27
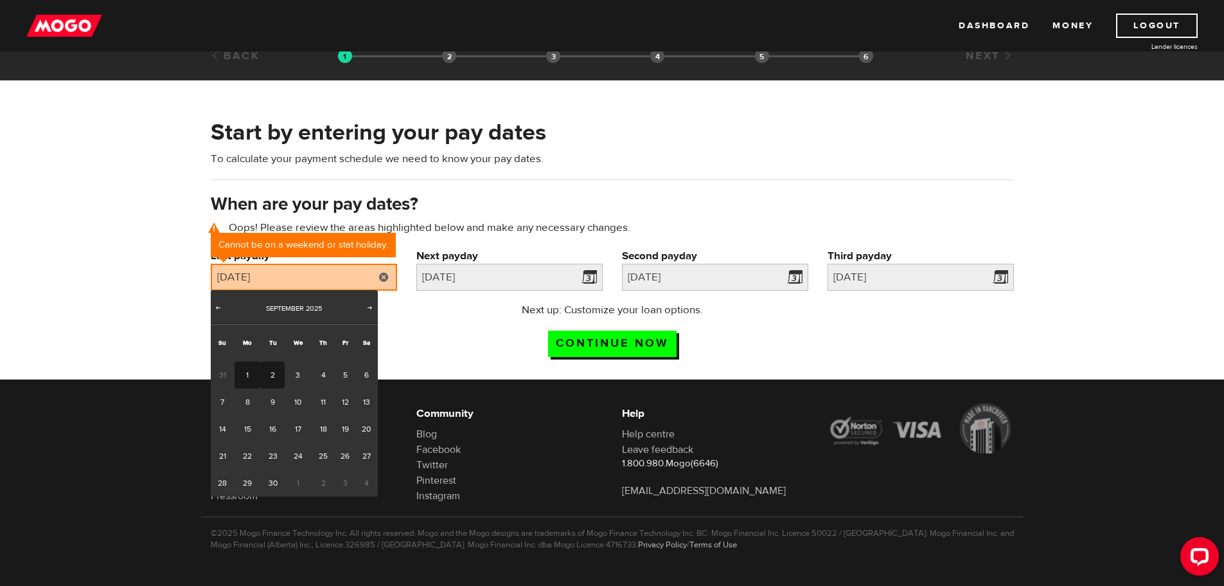
click at [276, 372] on link "2" at bounding box center [273, 374] width 24 height 27
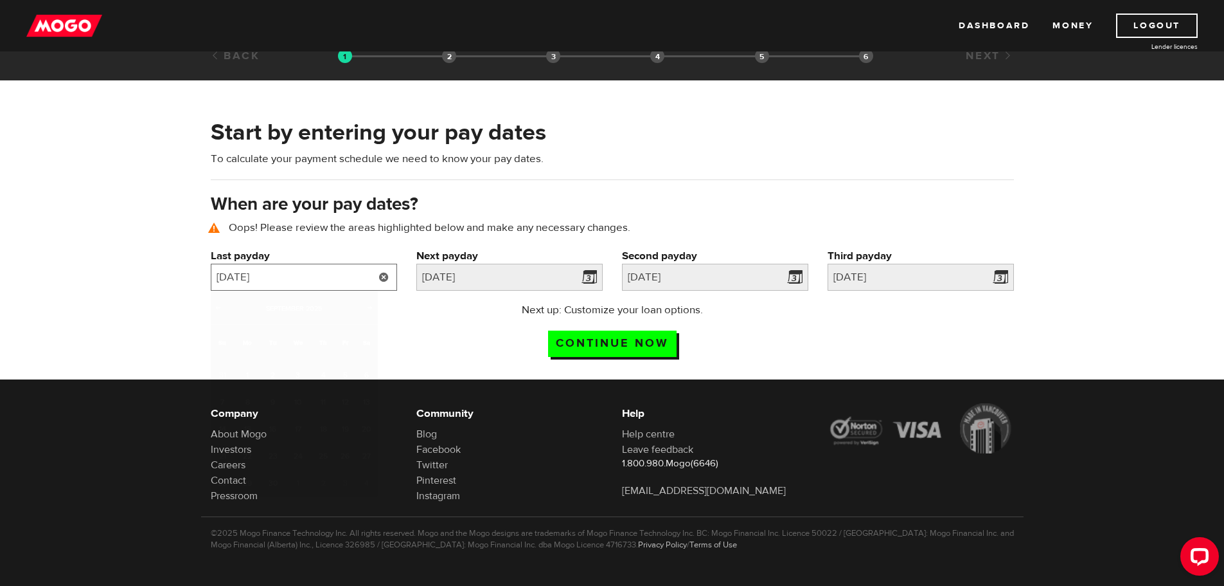
click at [312, 271] on input "2025/09/02" at bounding box center [304, 277] width 186 height 27
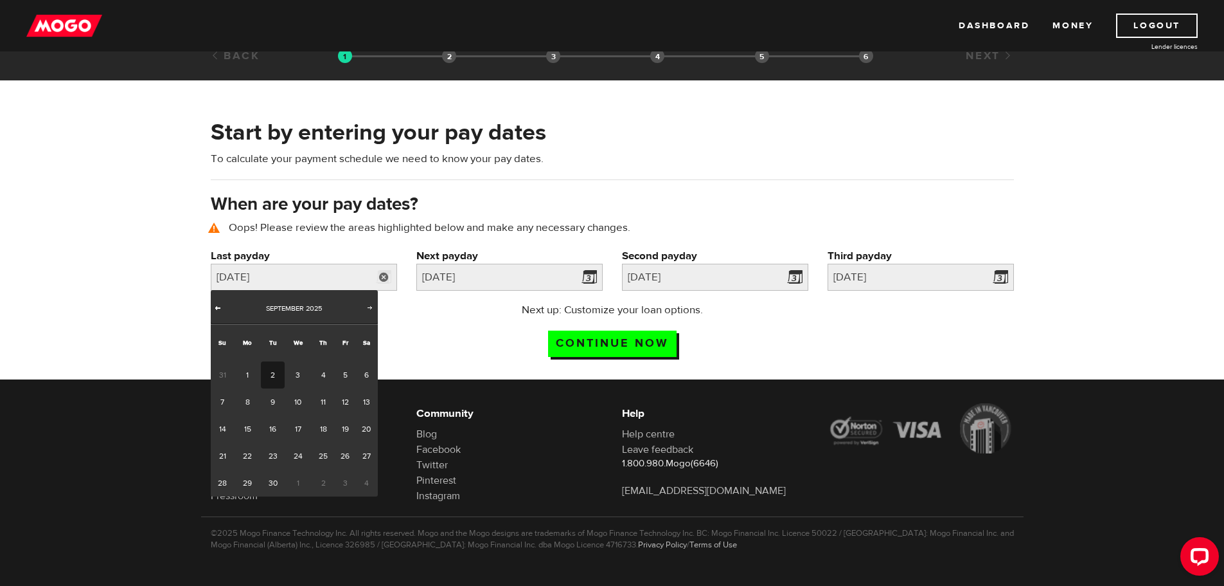
click at [219, 309] on span "Prev" at bounding box center [218, 307] width 10 height 10
click at [343, 489] on link "29" at bounding box center [346, 482] width 20 height 27
type input "2025/08/29"
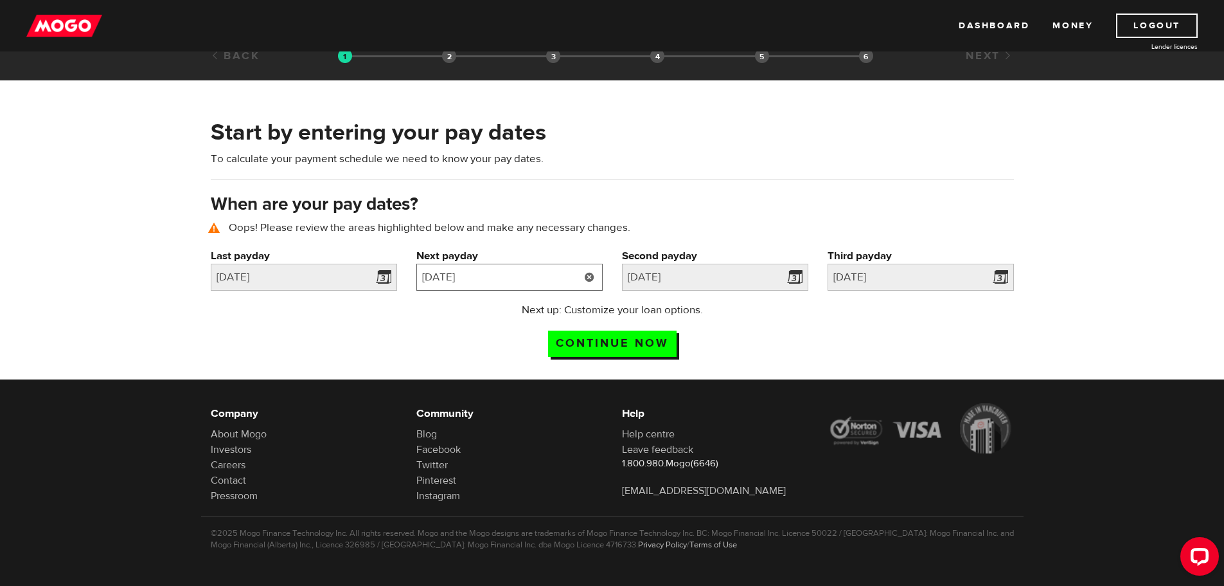
click at [513, 276] on input "[DATE]" at bounding box center [510, 277] width 186 height 27
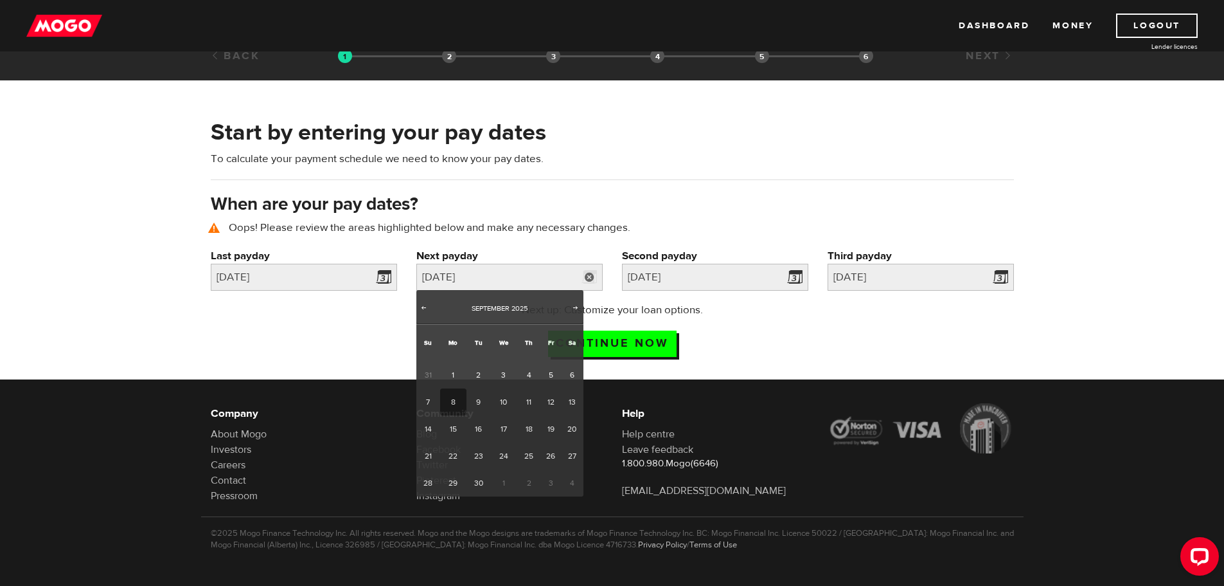
click at [820, 341] on div "Next up: Customize your loan options. Continue now" at bounding box center [612, 334] width 823 height 64
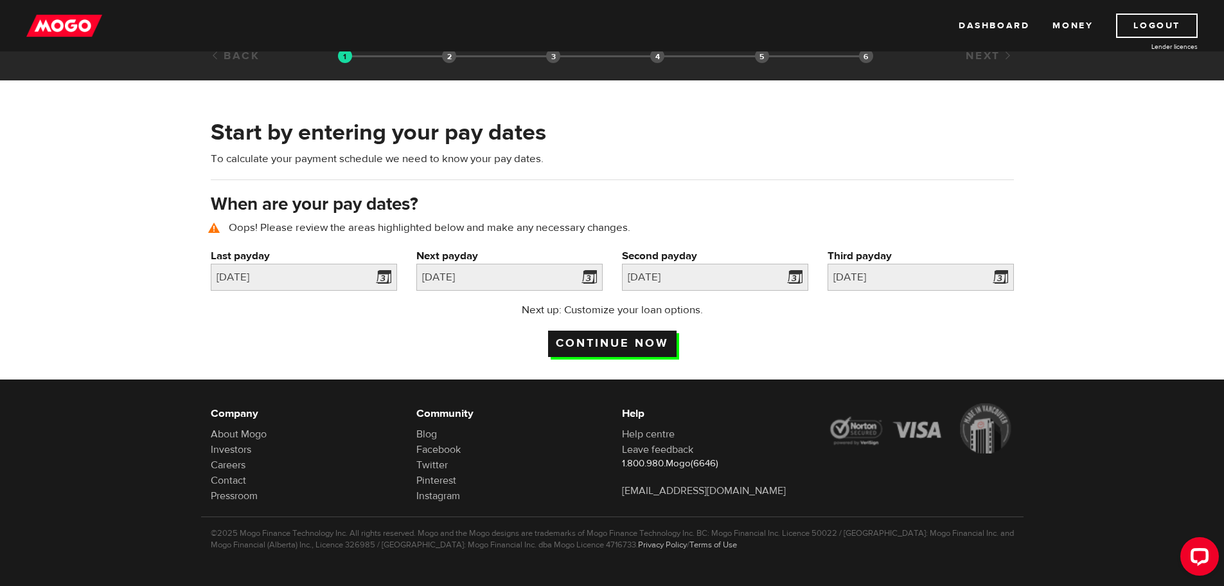
click at [643, 337] on input "Continue now" at bounding box center [612, 343] width 129 height 26
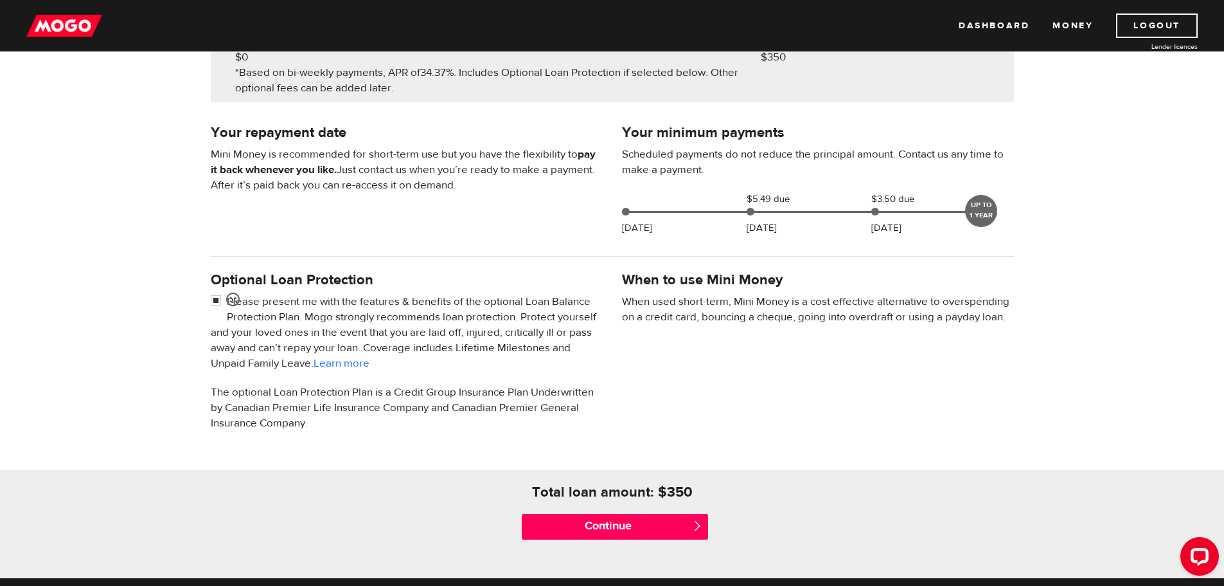
scroll to position [321, 0]
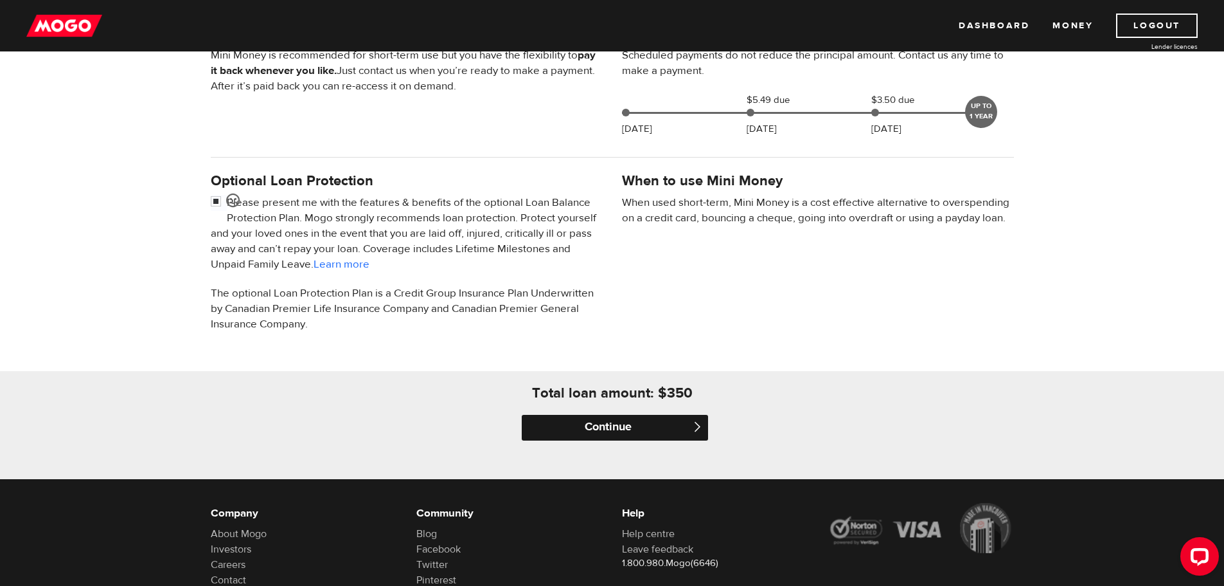
click at [607, 415] on input "Continue" at bounding box center [615, 428] width 186 height 26
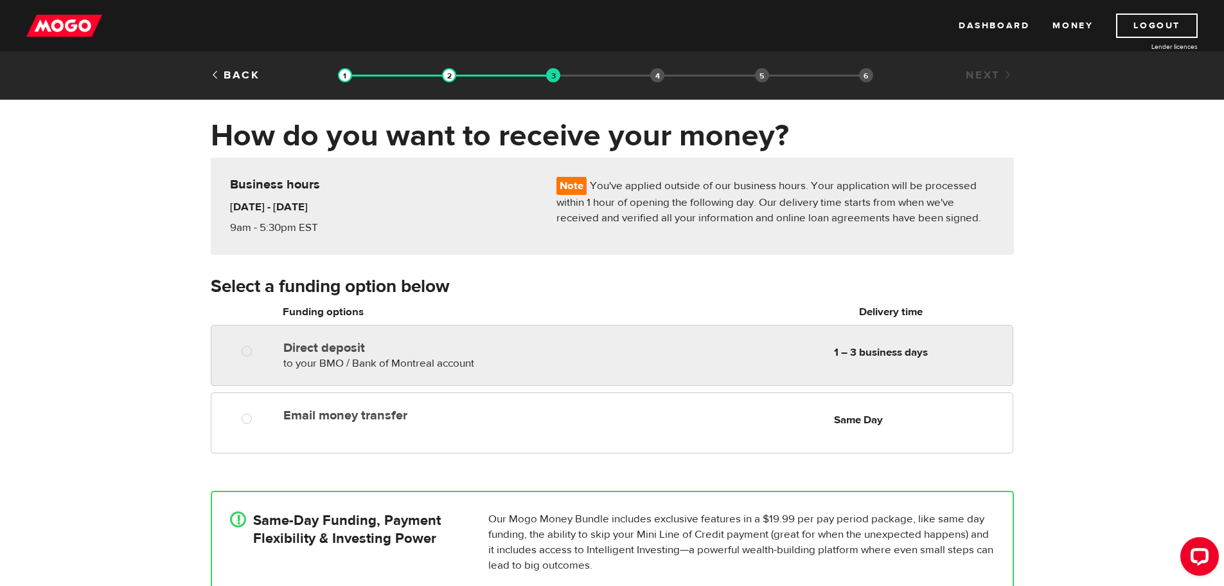
radio input "true"
click at [329, 354] on label "Direct deposit" at bounding box center [431, 347] width 296 height 15
click at [258, 354] on input "Direct deposit" at bounding box center [250, 353] width 16 height 16
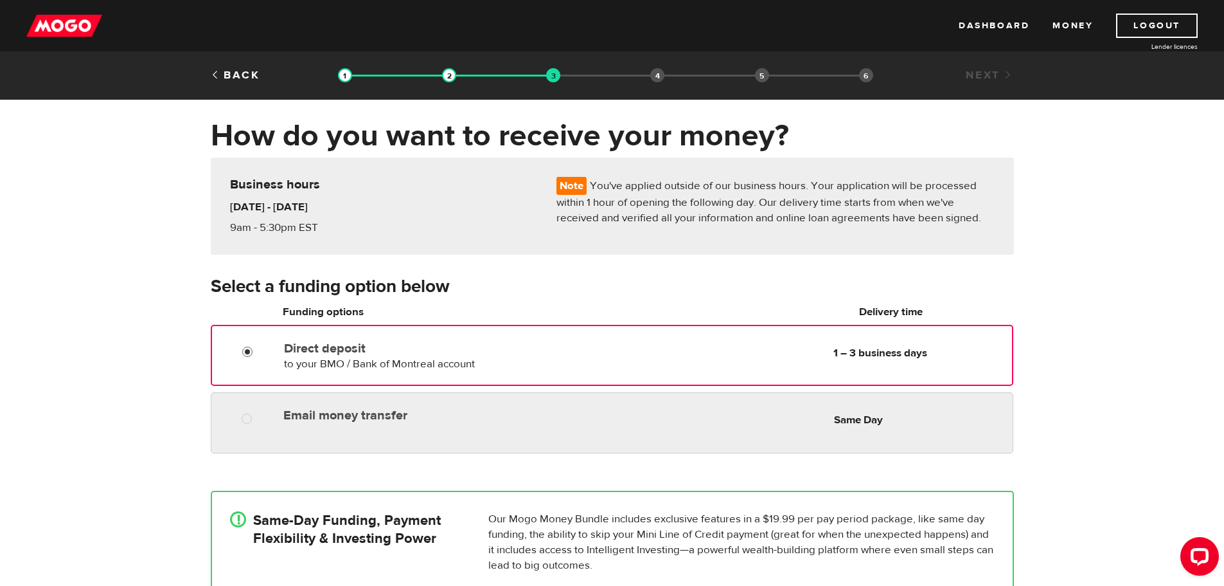
radio input "true"
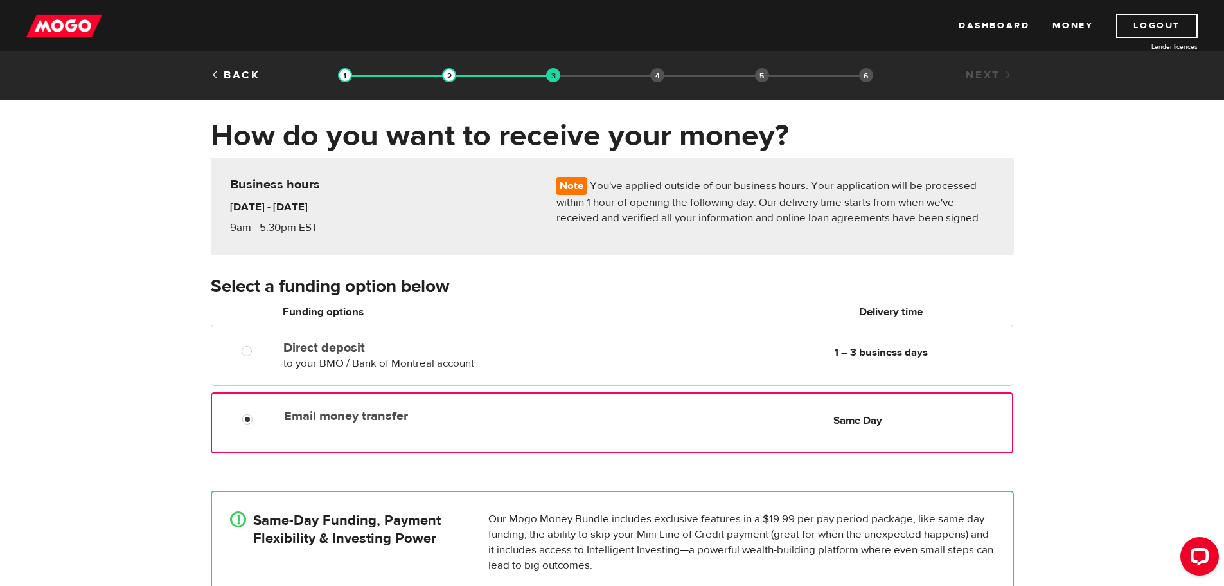
click at [314, 418] on label "Email money transfer" at bounding box center [431, 415] width 295 height 15
click at [258, 418] on input "Email money transfer" at bounding box center [250, 421] width 16 height 16
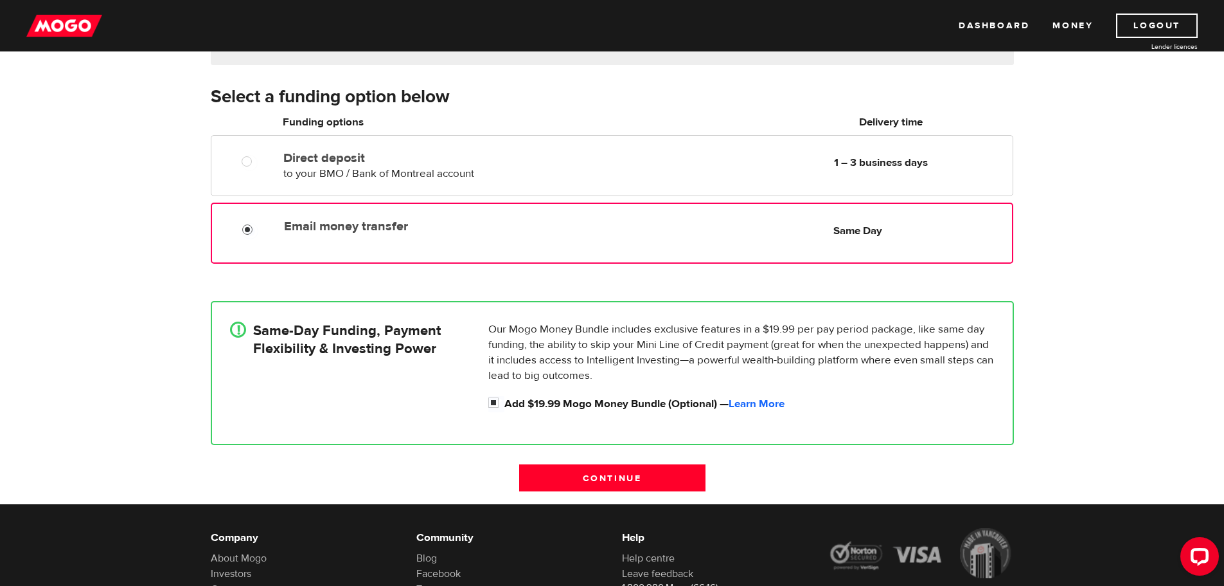
scroll to position [193, 0]
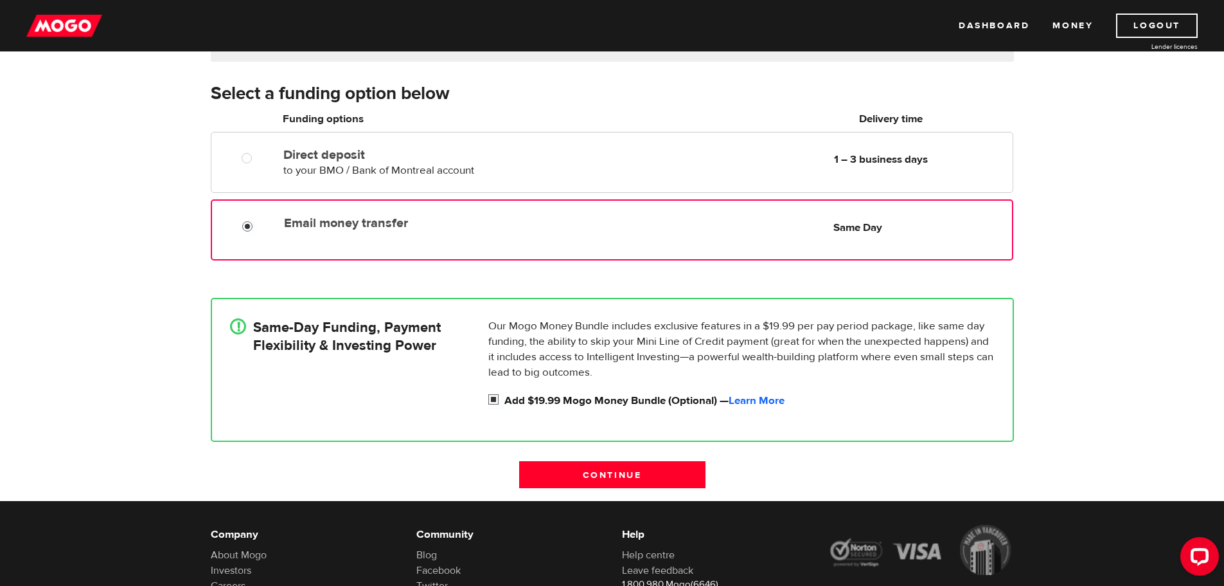
click at [494, 397] on input "Add $19.99 Mogo Money Bundle (Optional) — Learn More" at bounding box center [497, 401] width 16 height 16
checkbox input "false"
radio input "false"
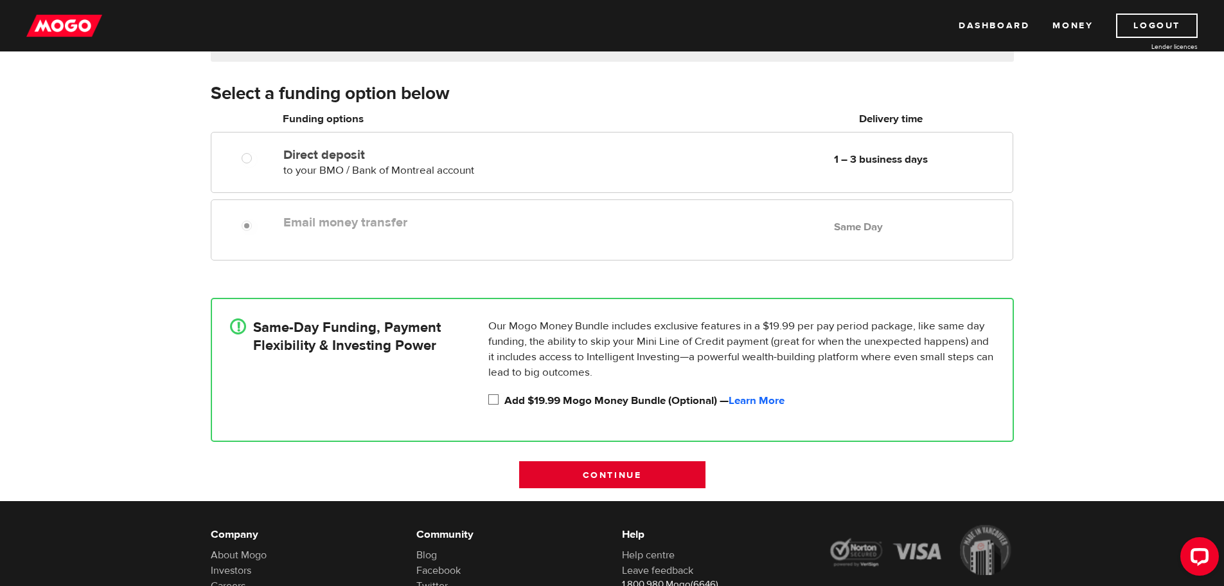
click at [579, 470] on input "Continue" at bounding box center [612, 474] width 186 height 27
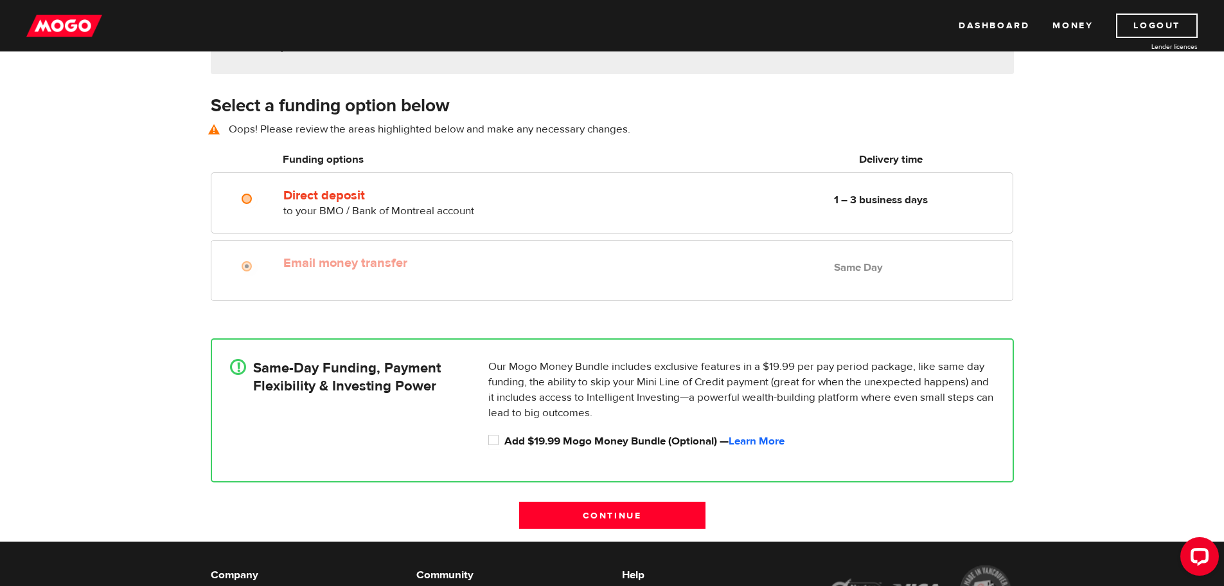
scroll to position [179, 0]
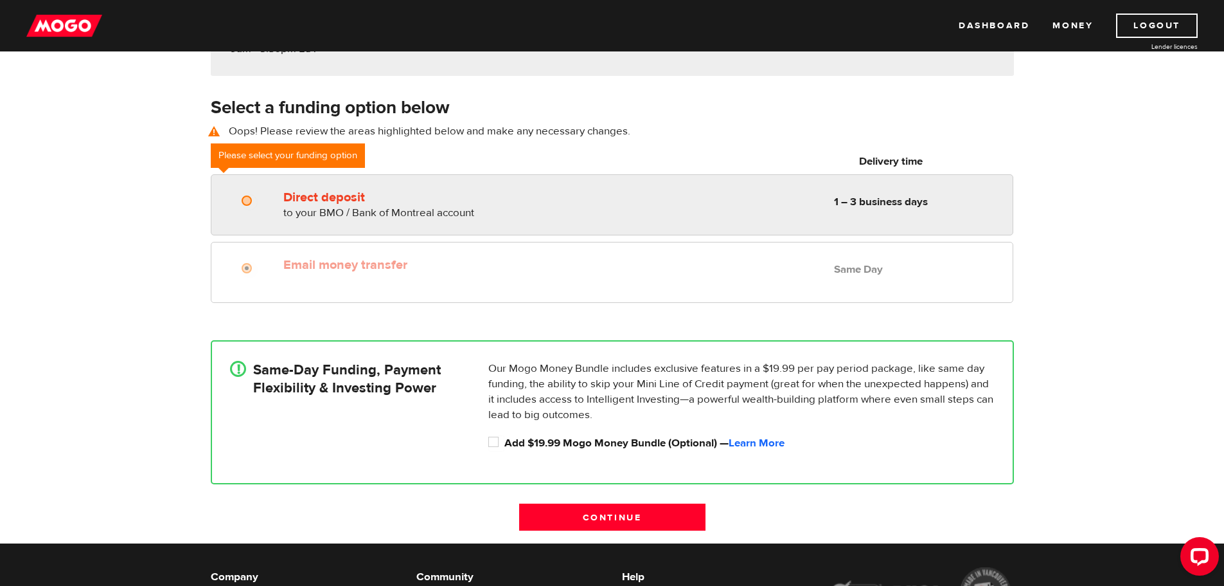
radio input "true"
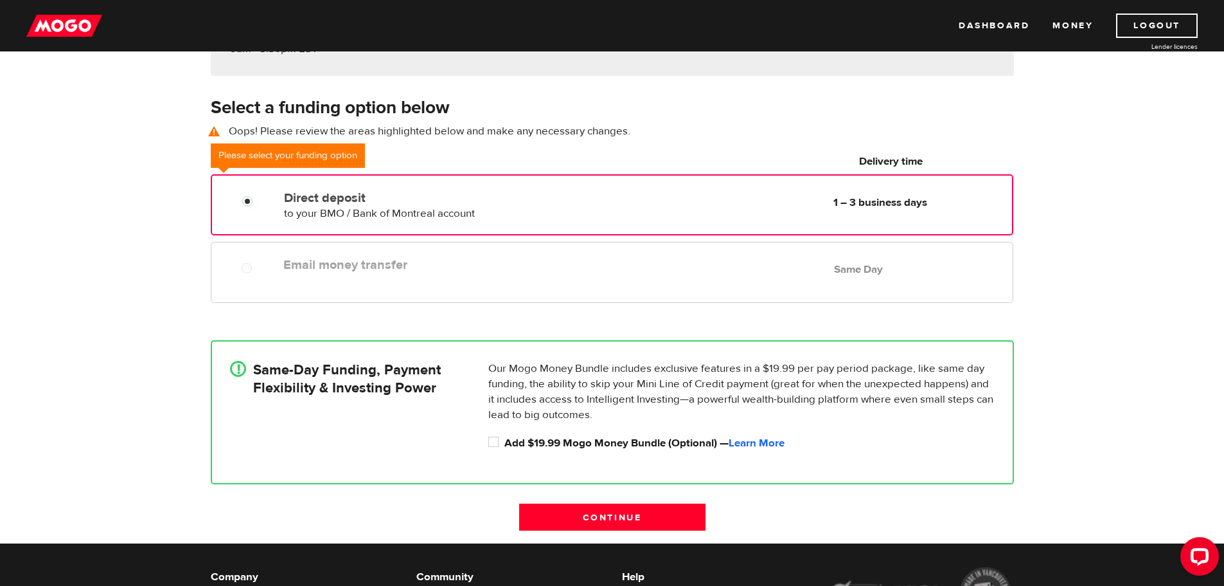
click at [250, 212] on div "Direct deposit to your BMO / Bank of Montreal account Delivery in 1 – 3 busines…" at bounding box center [612, 203] width 800 height 36
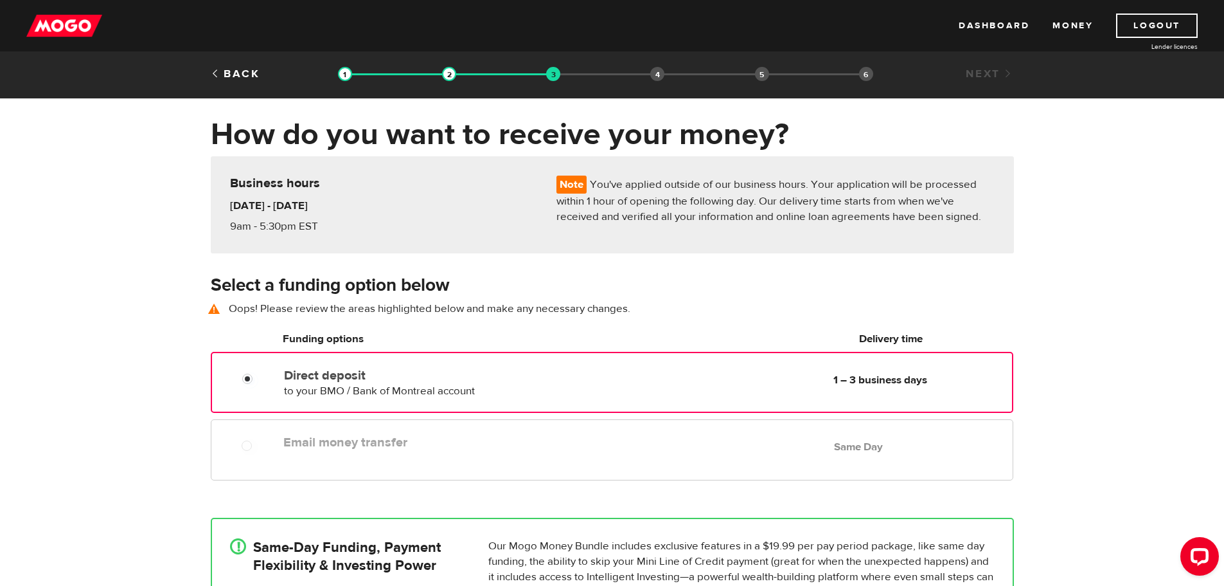
scroll to position [0, 0]
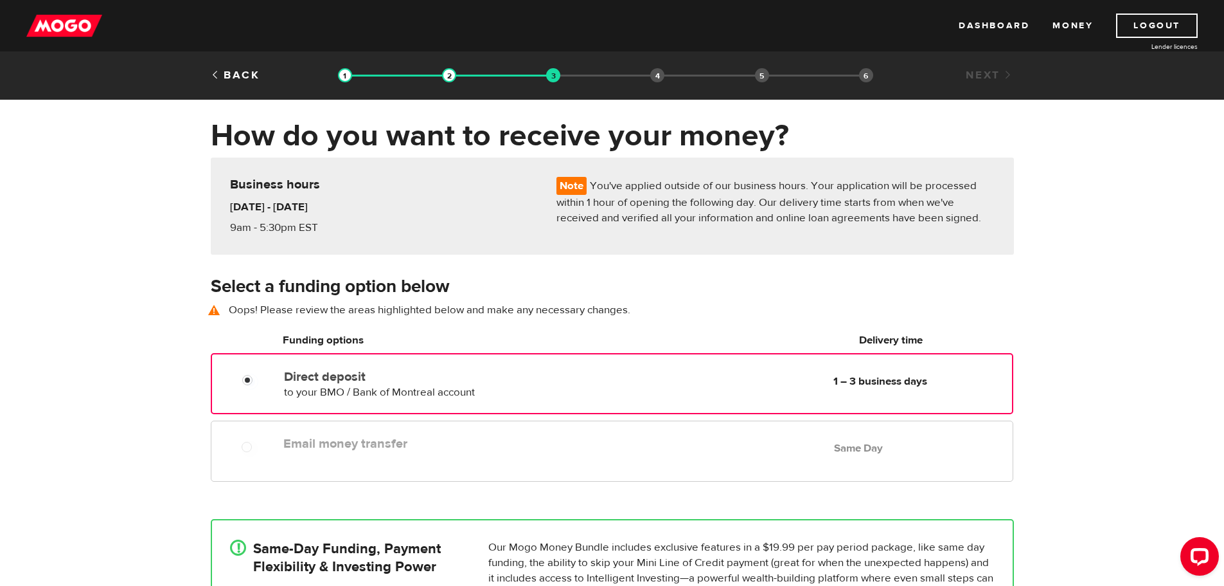
click at [263, 438] on div at bounding box center [244, 444] width 77 height 26
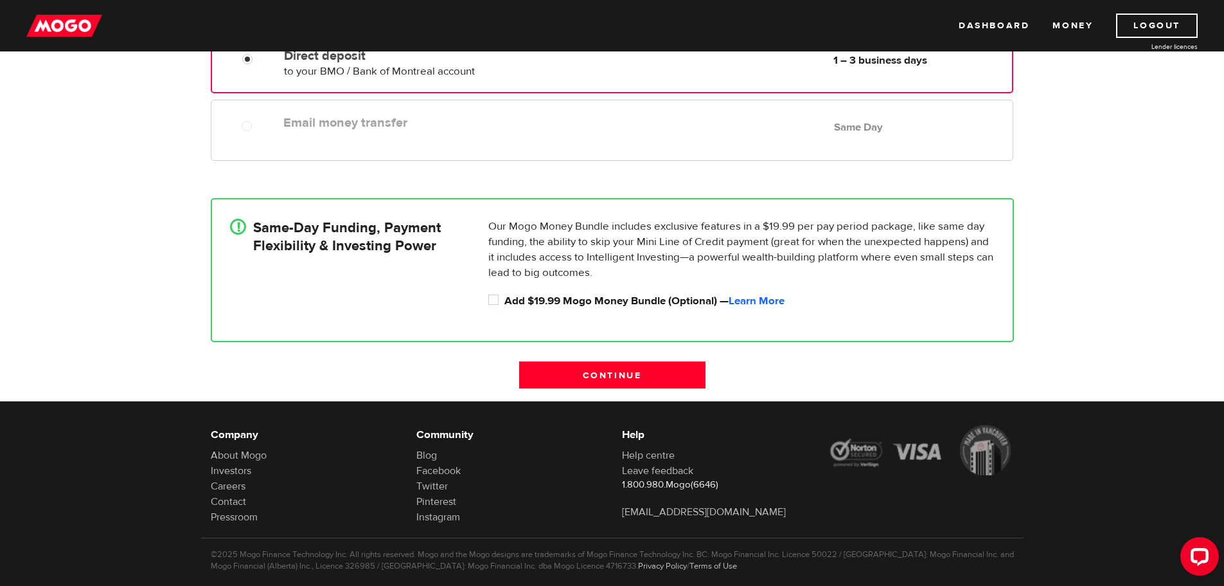
scroll to position [321, 0]
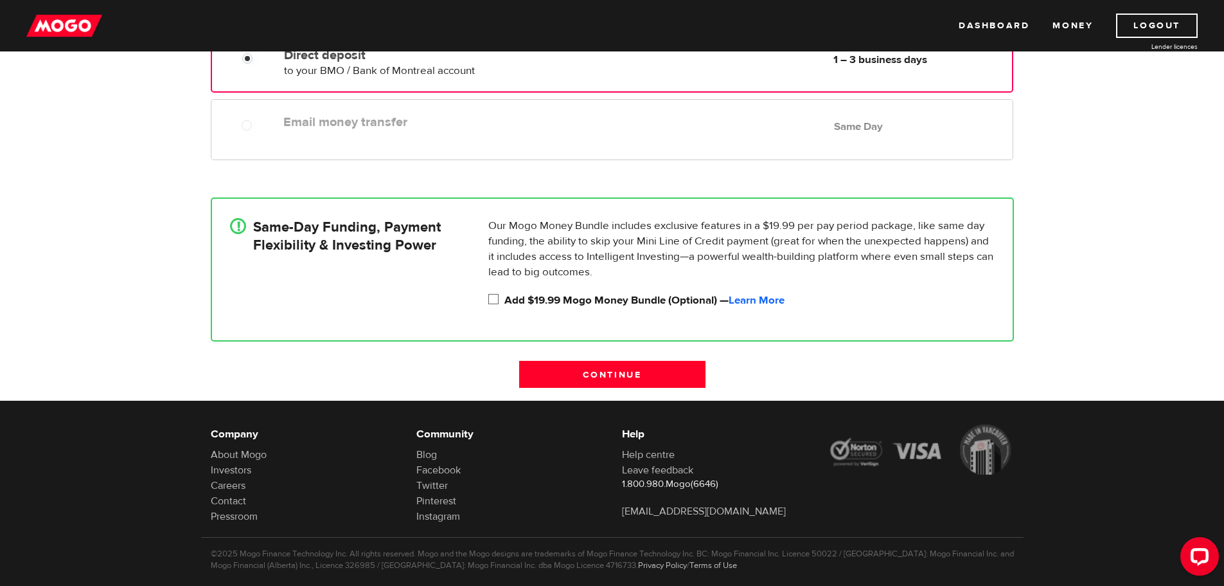
click at [494, 300] on input "Add $19.99 Mogo Money Bundle (Optional) — Learn More" at bounding box center [497, 300] width 16 height 16
checkbox input "true"
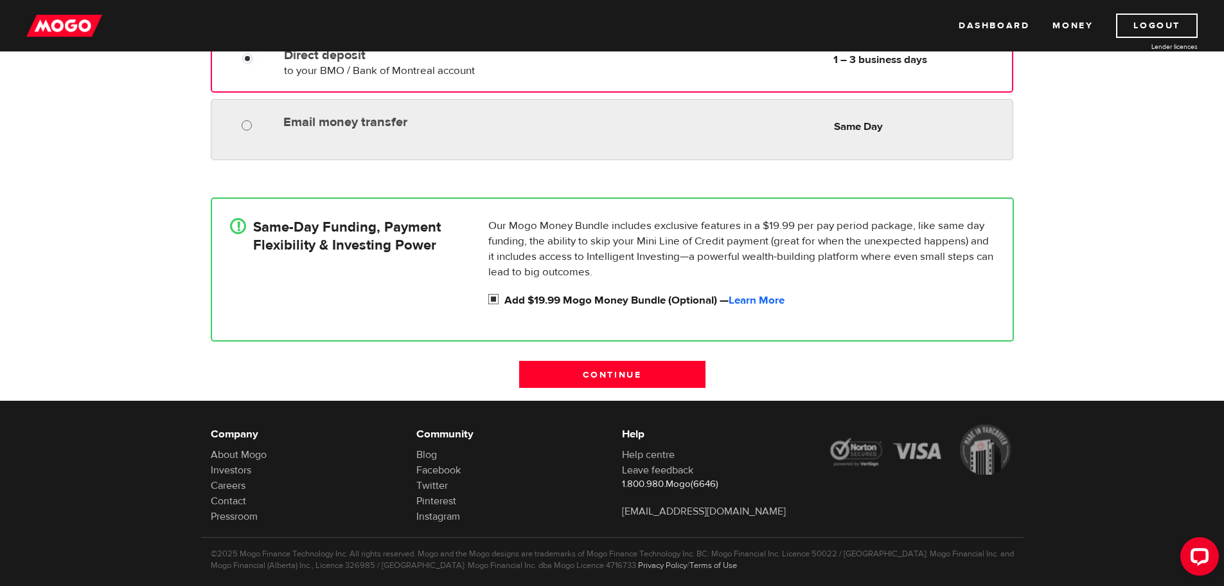
radio input "true"
click at [251, 123] on input "Email money transfer" at bounding box center [250, 127] width 16 height 16
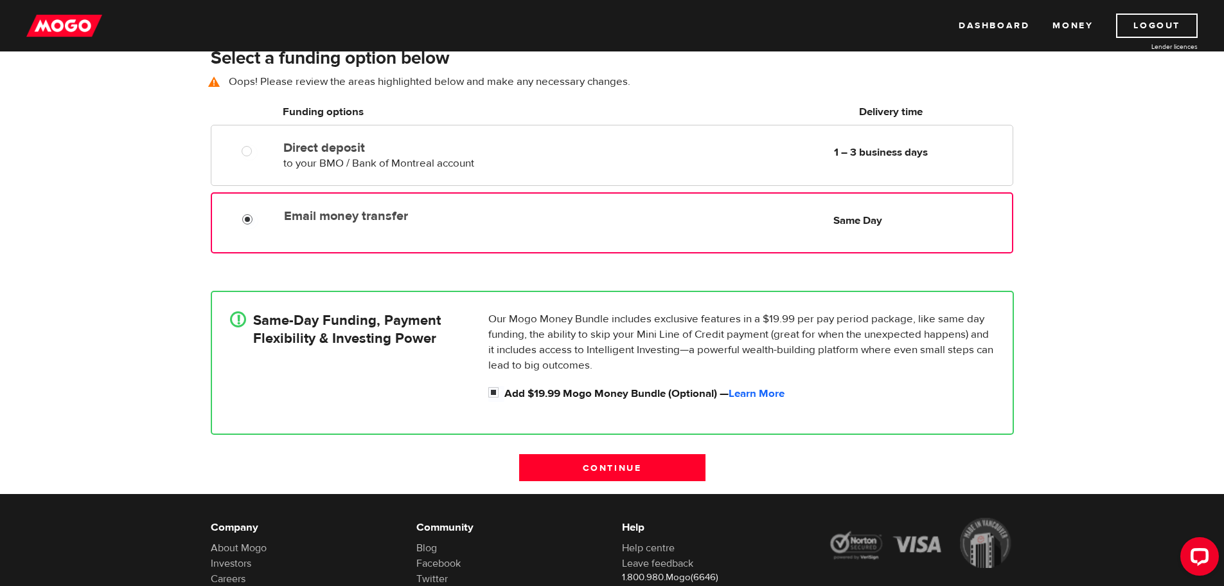
scroll to position [193, 0]
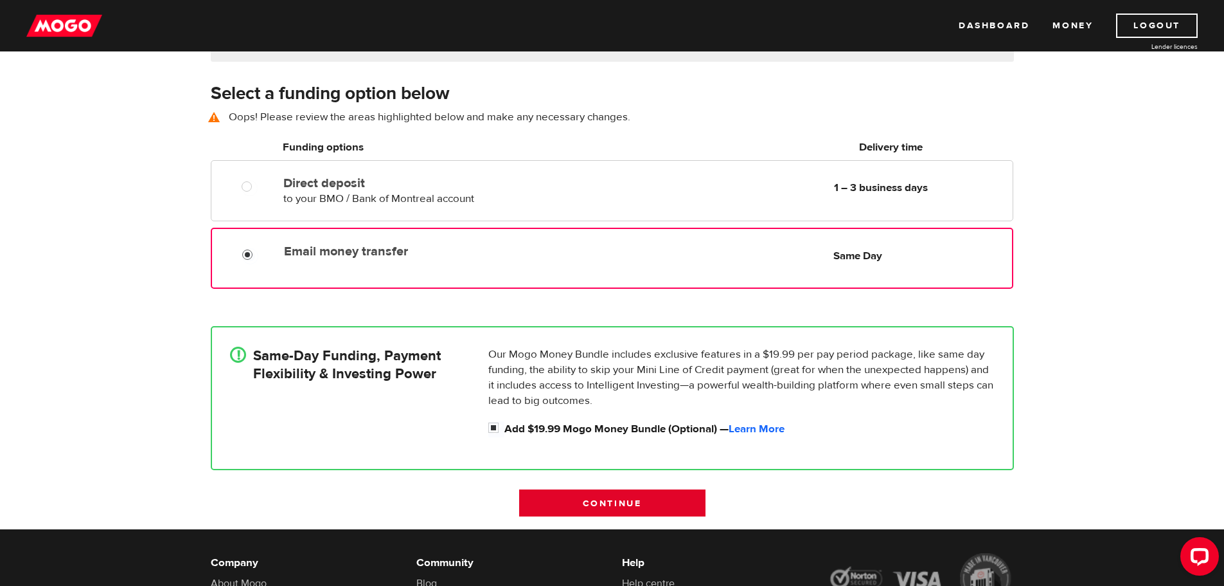
click at [644, 501] on input "Continue" at bounding box center [612, 502] width 186 height 27
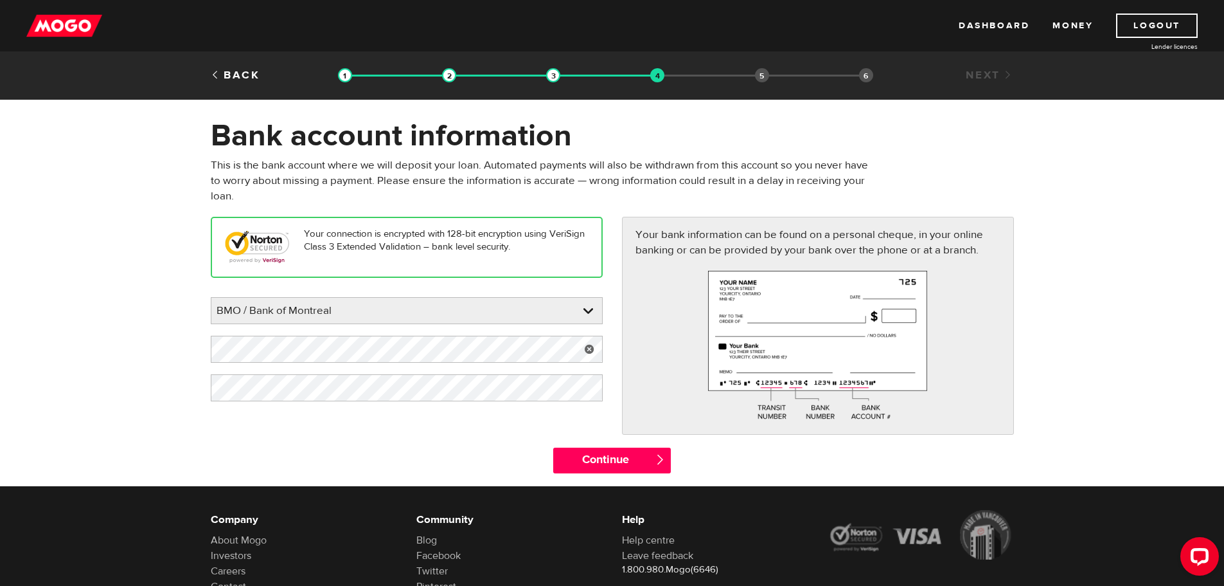
click at [589, 346] on link at bounding box center [590, 349] width 26 height 27
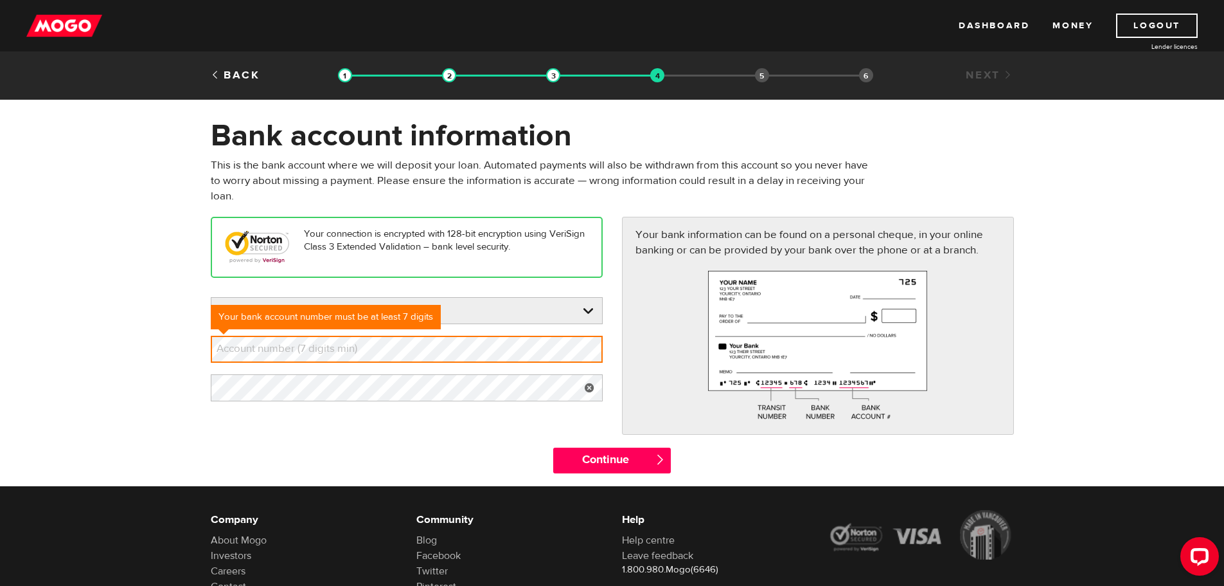
click at [577, 390] on link at bounding box center [590, 387] width 26 height 27
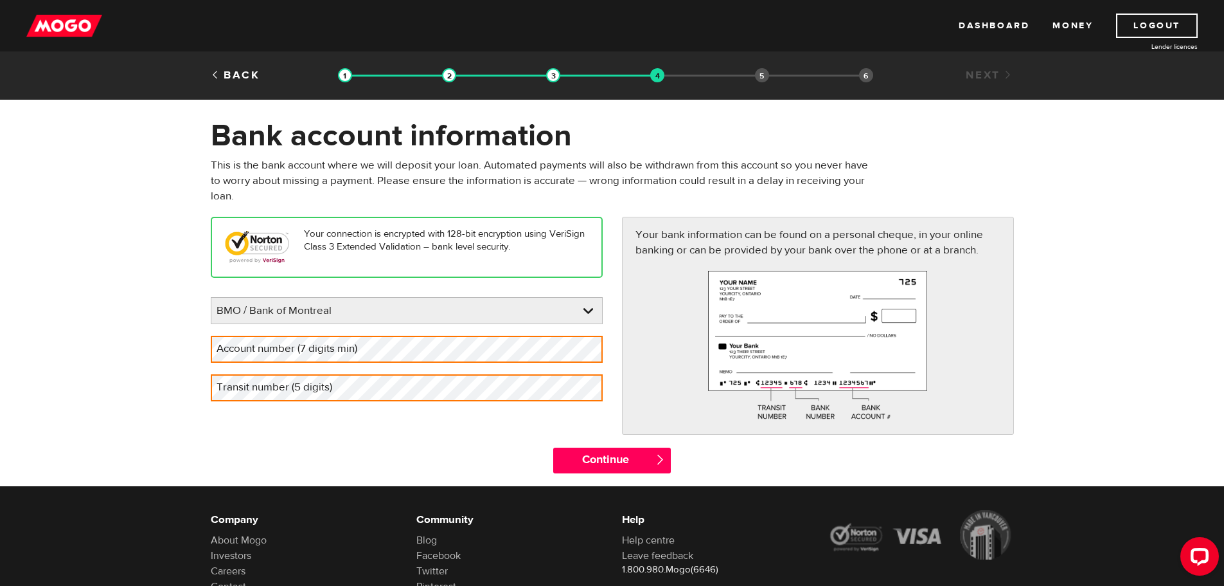
drag, startPoint x: 241, startPoint y: 355, endPoint x: 226, endPoint y: 353, distance: 15.0
click at [226, 353] on label "Account number (7 digits min)" at bounding box center [297, 349] width 173 height 26
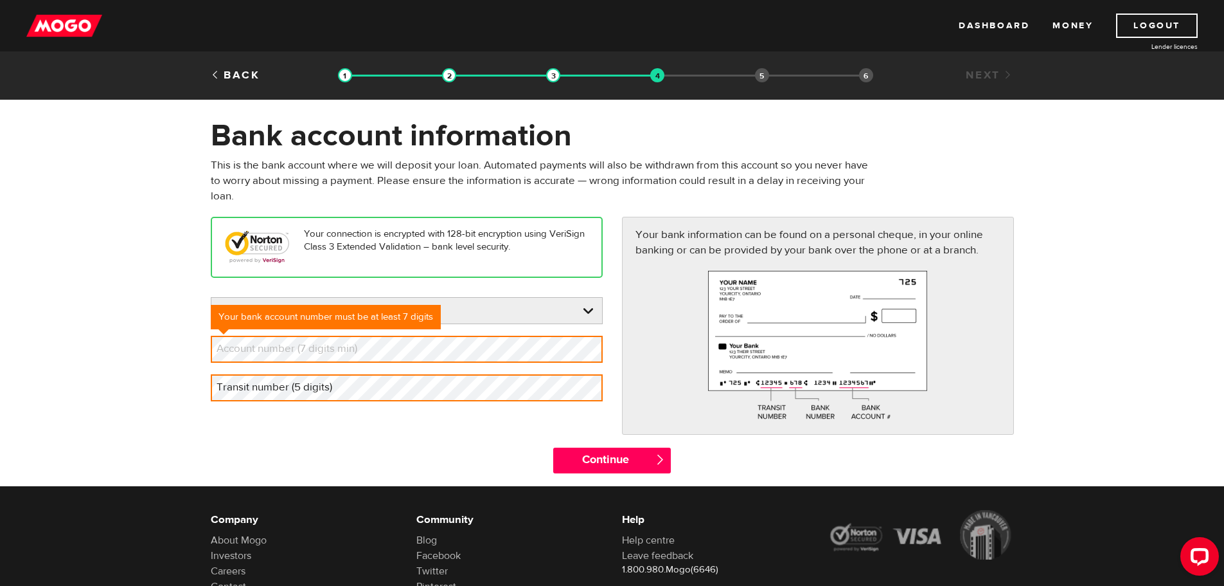
click at [226, 344] on label "Account number (7 digits min)" at bounding box center [297, 349] width 173 height 26
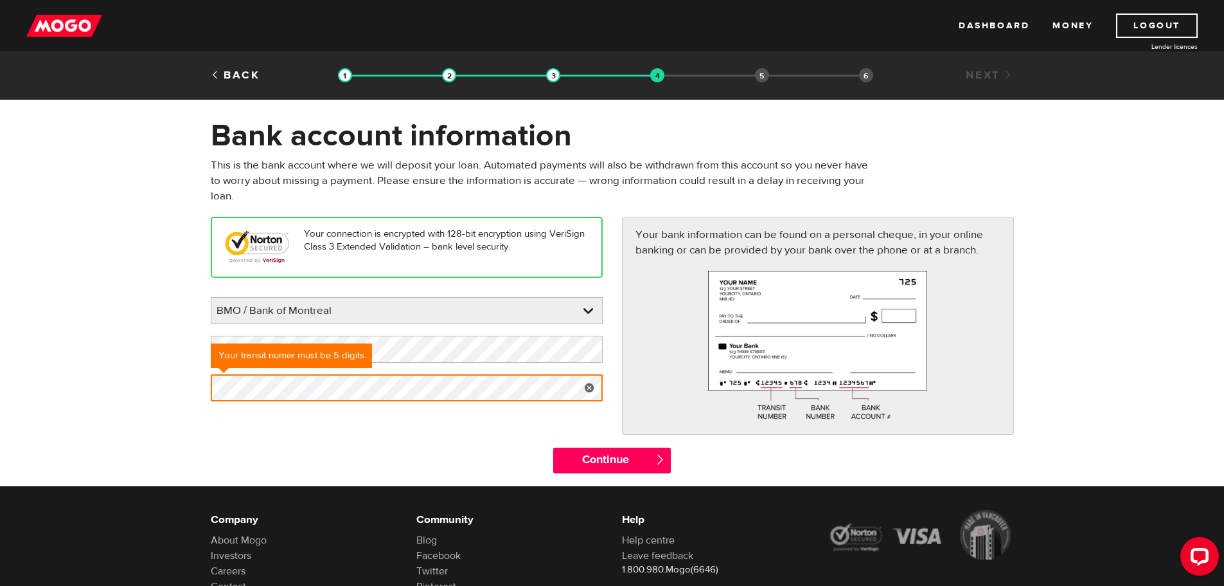
click at [422, 442] on div "Your connection is encrypted with 128-bit encryption using VeriSign Class 3 Ext…" at bounding box center [612, 332] width 823 height 230
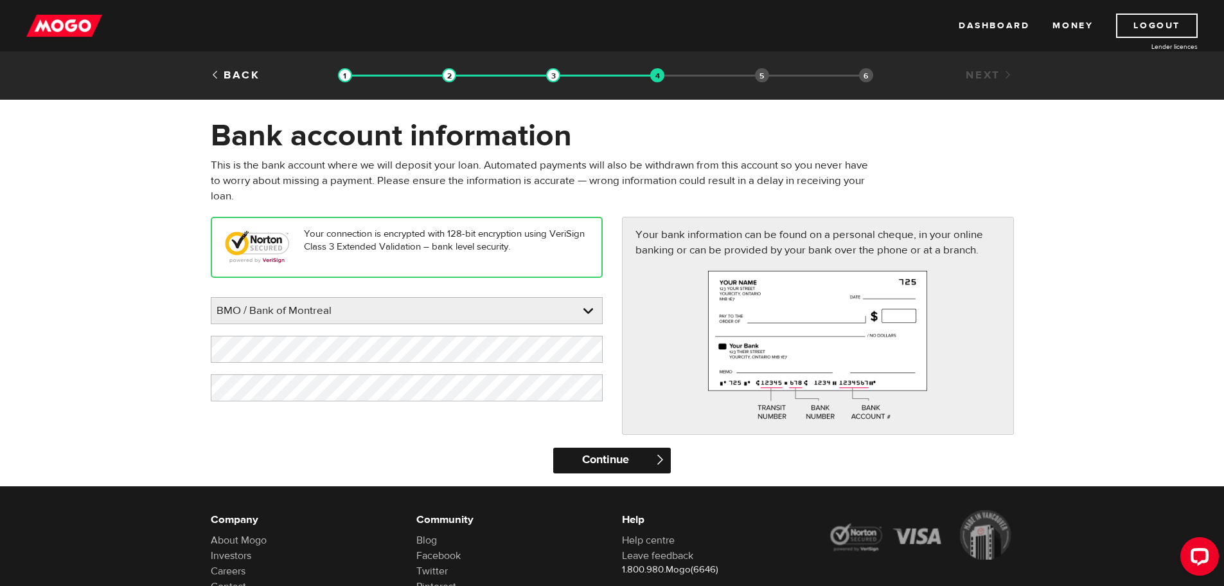
click at [625, 465] on input "Continue" at bounding box center [612, 460] width 118 height 26
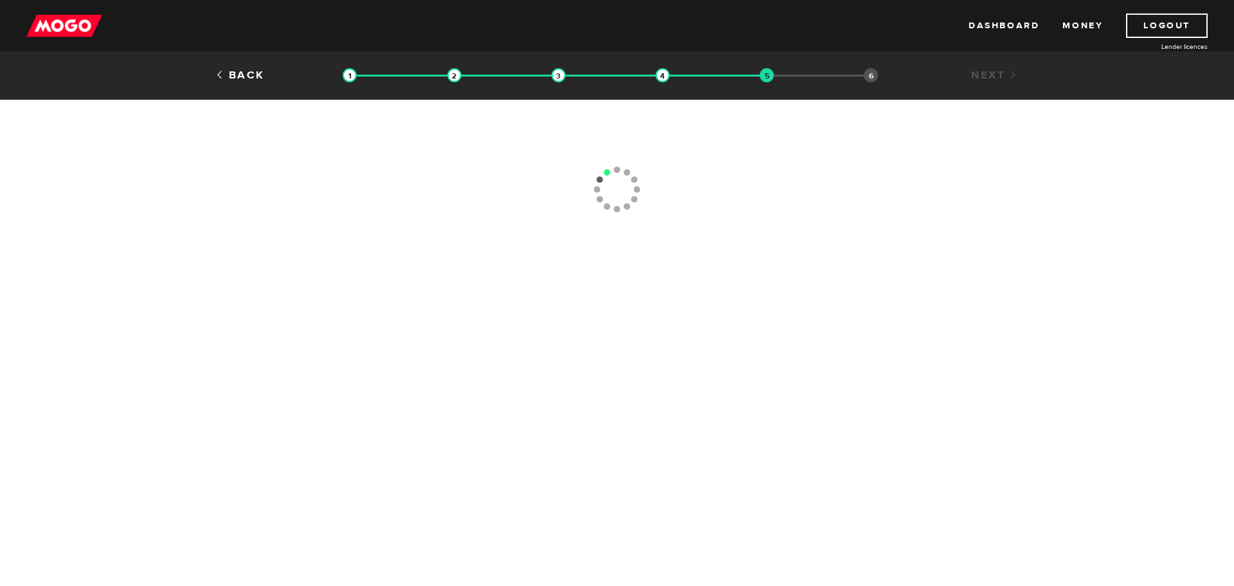
type input "[PHONE_NUMBER]"
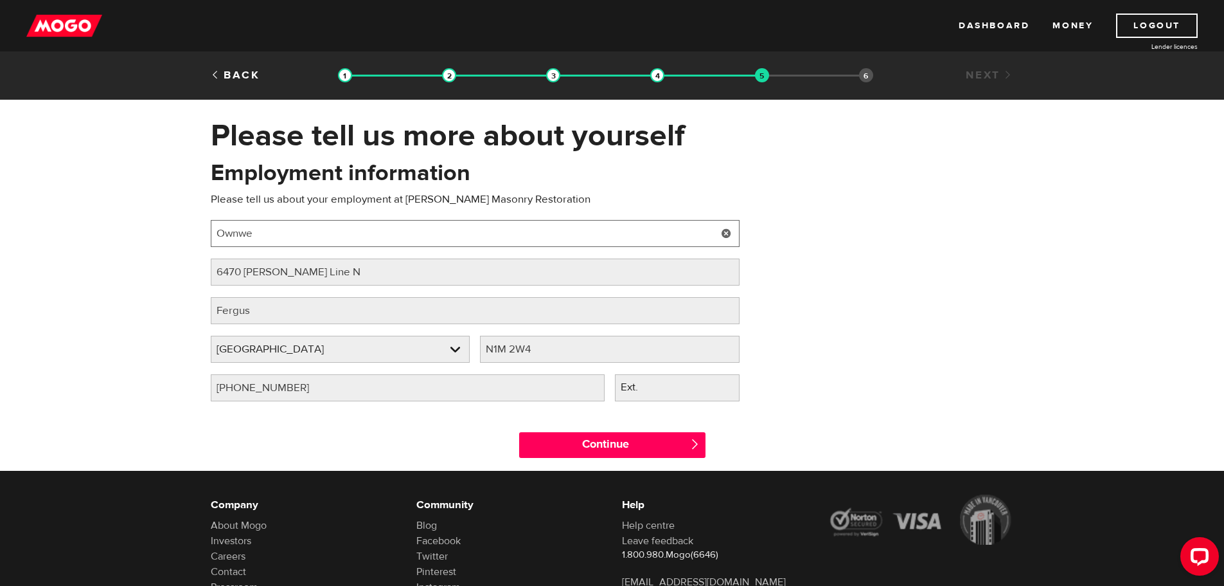
drag, startPoint x: 175, startPoint y: 227, endPoint x: 122, endPoint y: 220, distance: 53.7
click at [122, 220] on div "Please tell us more about yourself Oops! Please review the areas highlighted be…" at bounding box center [612, 294] width 1224 height 354
type input "Construction Manager"
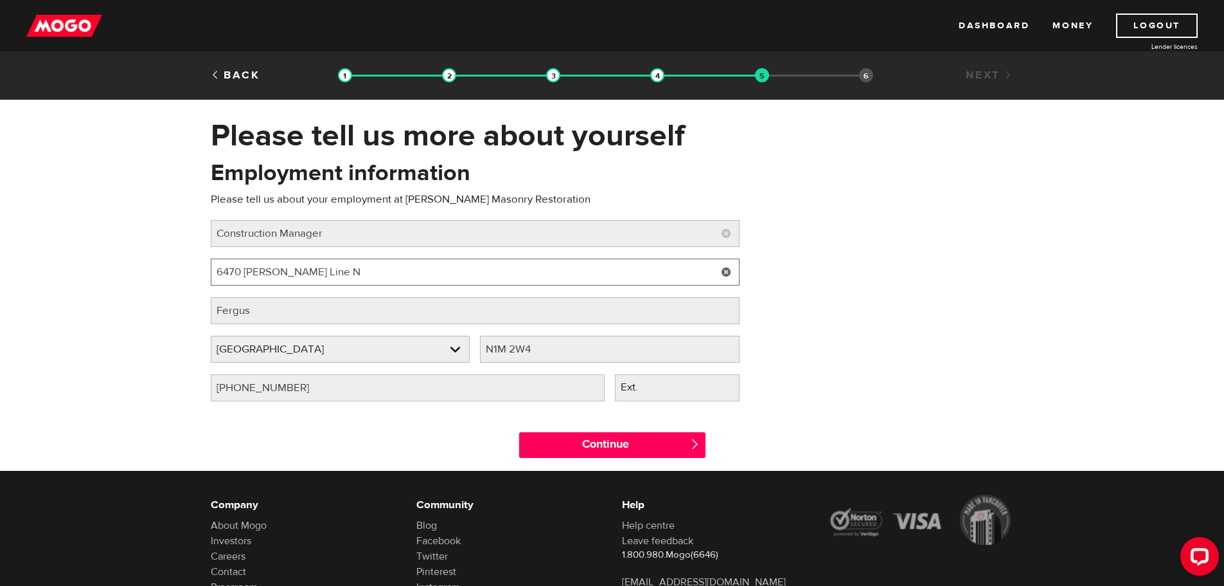
drag, startPoint x: 328, startPoint y: 278, endPoint x: 64, endPoint y: 256, distance: 265.1
click at [64, 256] on div "Please tell us more about yourself Oops! Please review the areas highlighted be…" at bounding box center [612, 294] width 1224 height 354
type input "[STREET_ADDRESS][PERSON_NAME]"
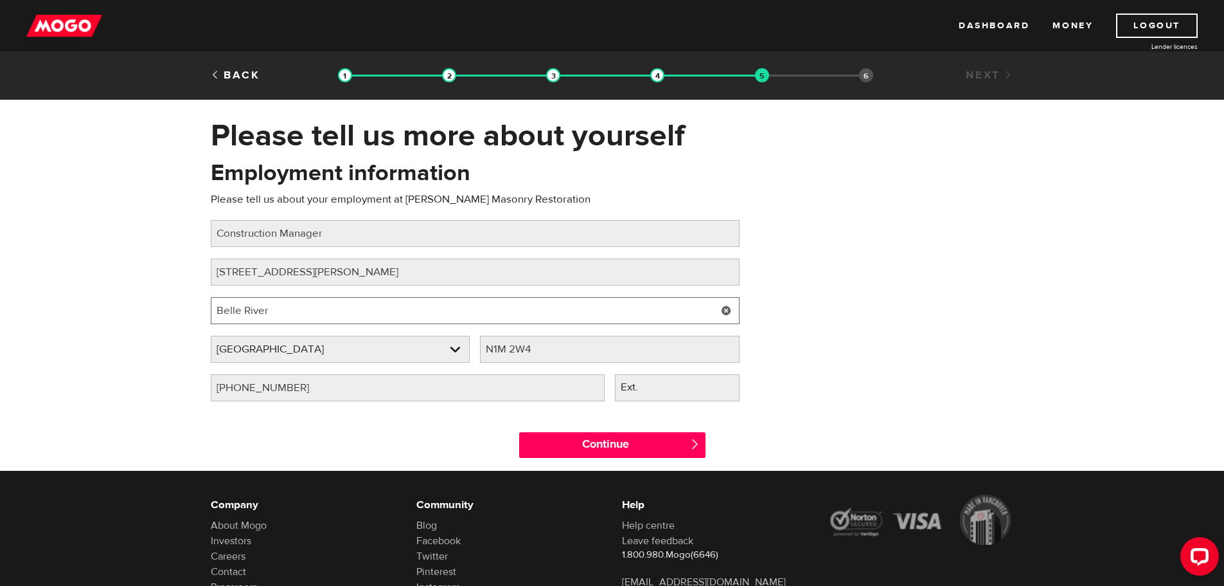
type input "Belle River"
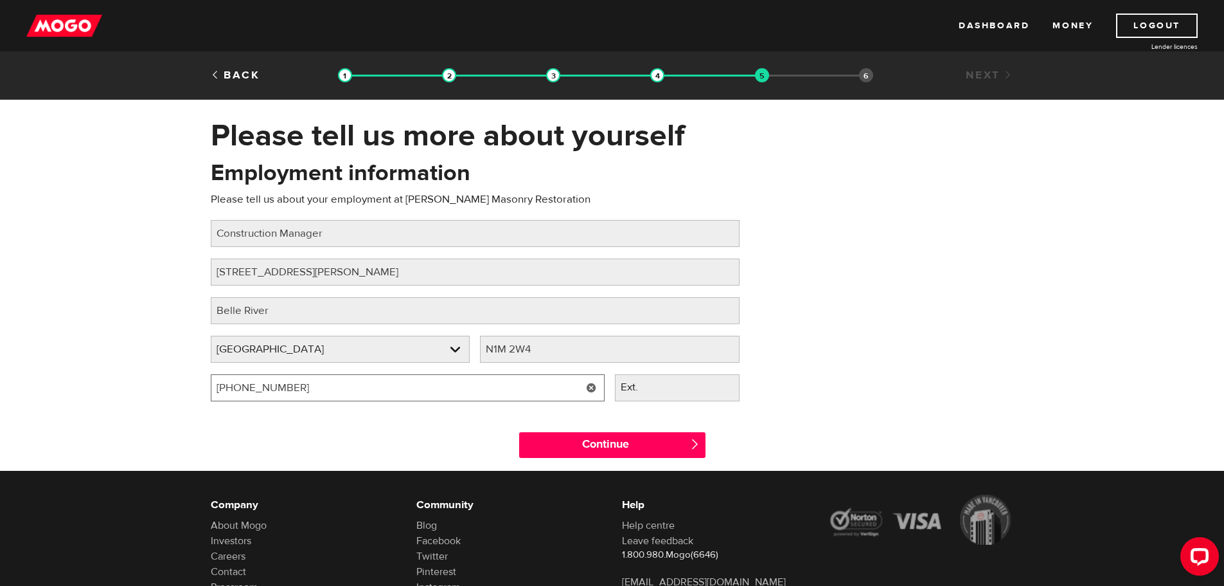
drag, startPoint x: 299, startPoint y: 380, endPoint x: 244, endPoint y: 386, distance: 55.0
click at [244, 389] on input "[PHONE_NUMBER]" at bounding box center [408, 387] width 394 height 27
type input "[PHONE_NUMBER]"
drag, startPoint x: 557, startPoint y: 355, endPoint x: 291, endPoint y: 316, distance: 268.9
click at [290, 316] on div "Employment information Please tell us about your employment at [GEOGRAPHIC_DATA…" at bounding box center [475, 284] width 548 height 255
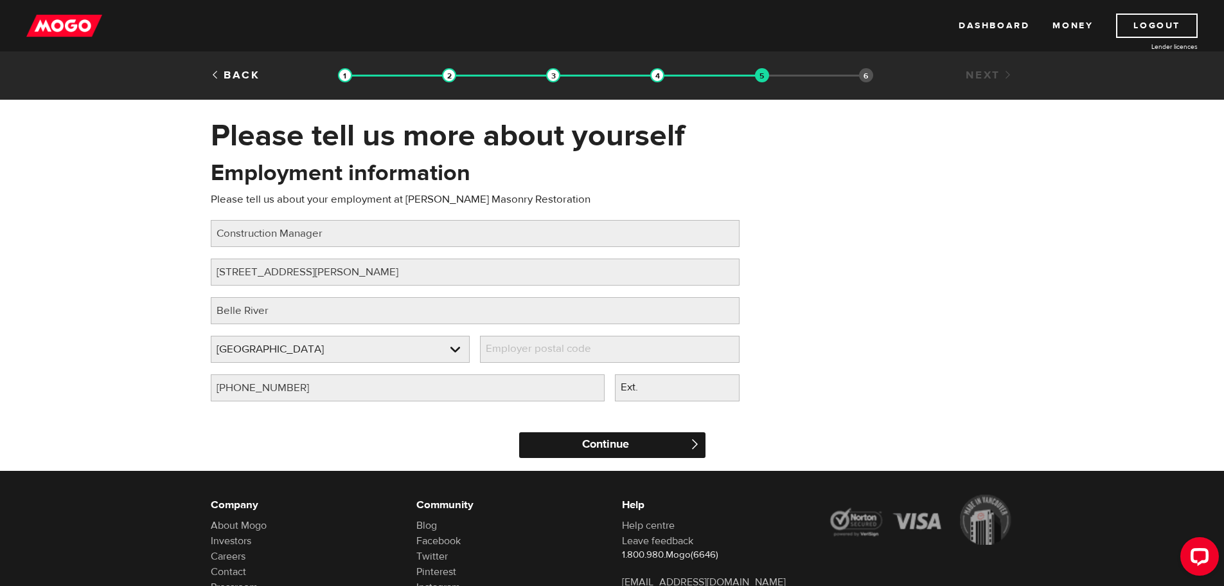
click at [600, 445] on input "Continue" at bounding box center [612, 445] width 186 height 26
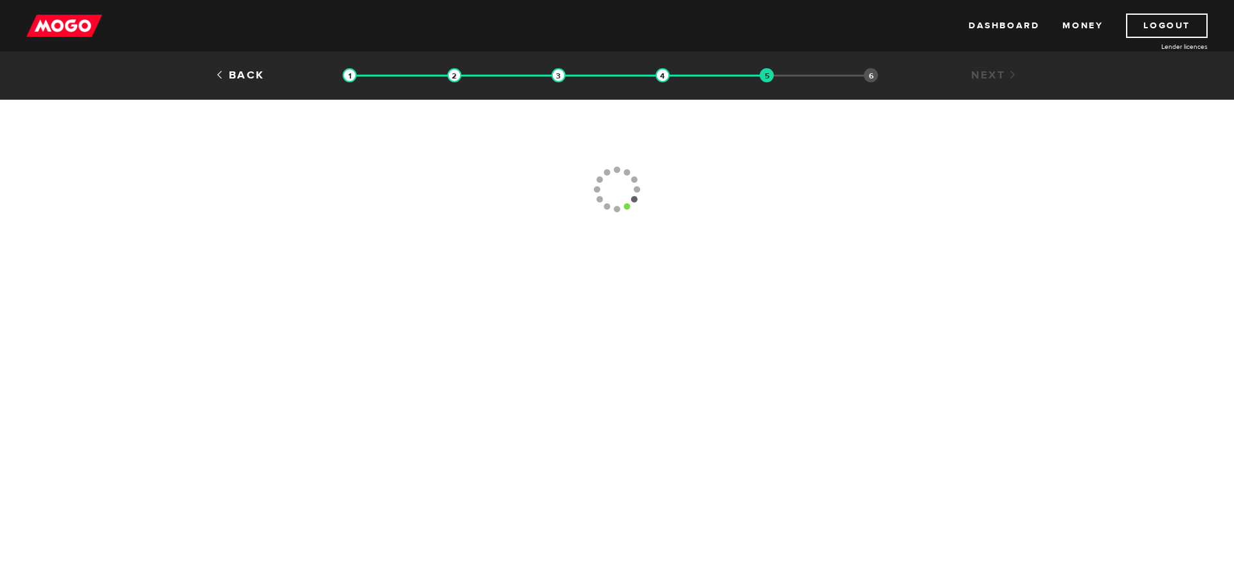
type input "(519) 757-5958"
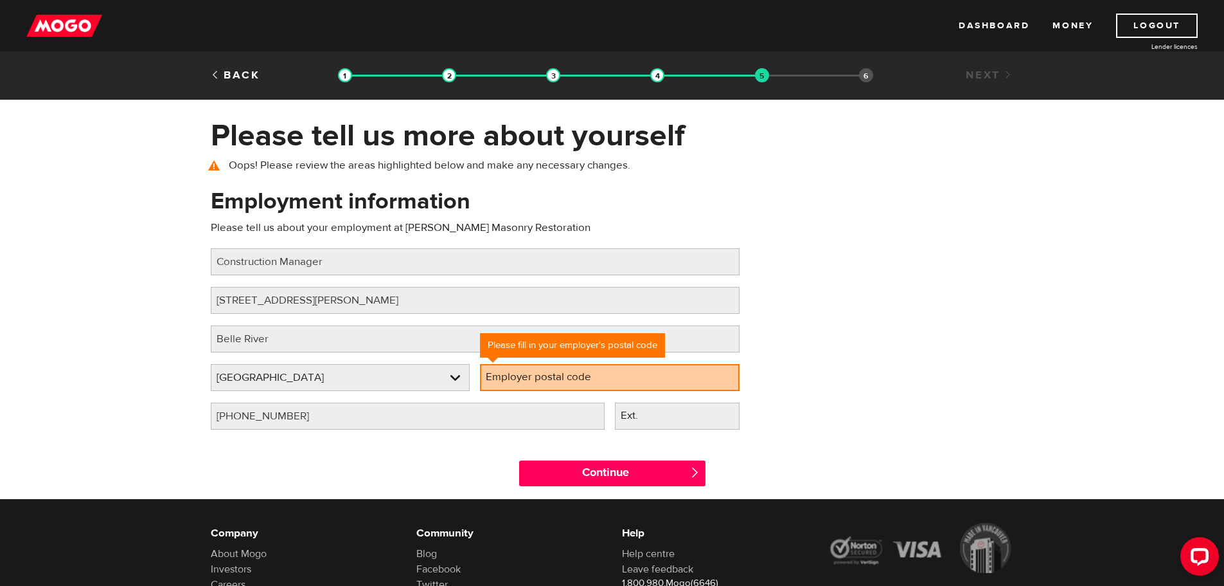
click at [512, 382] on label "Employer postal code" at bounding box center [549, 377] width 138 height 26
click at [512, 382] on input "Employer postal code" at bounding box center [610, 377] width 260 height 27
paste input "N8L 0N4"
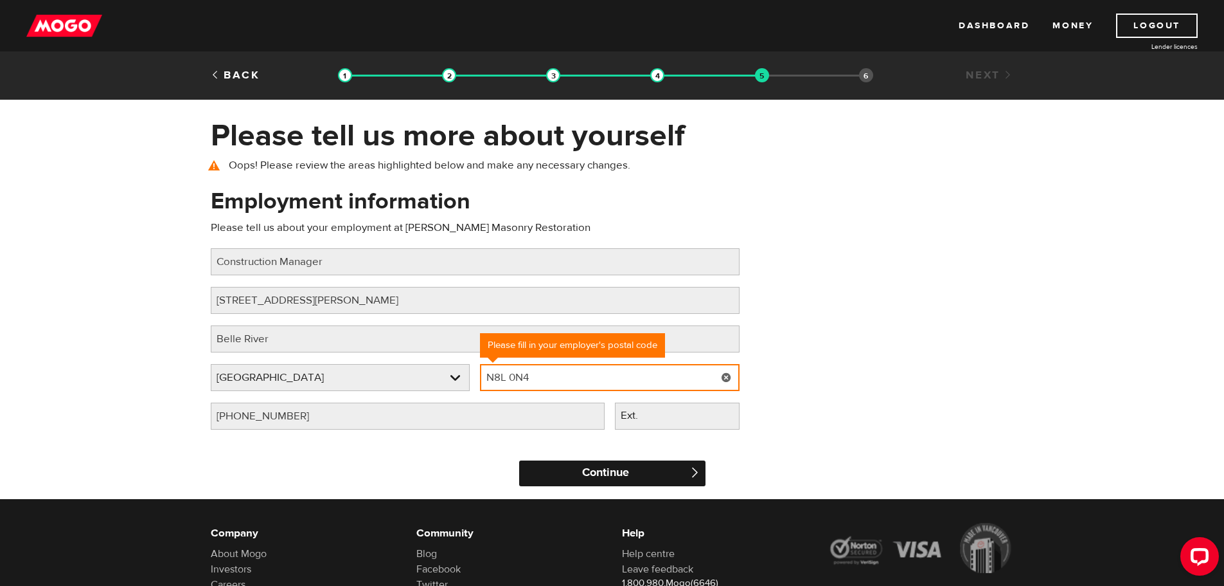
type input "N8L 0N4"
click at [606, 475] on input "Continue" at bounding box center [612, 473] width 186 height 26
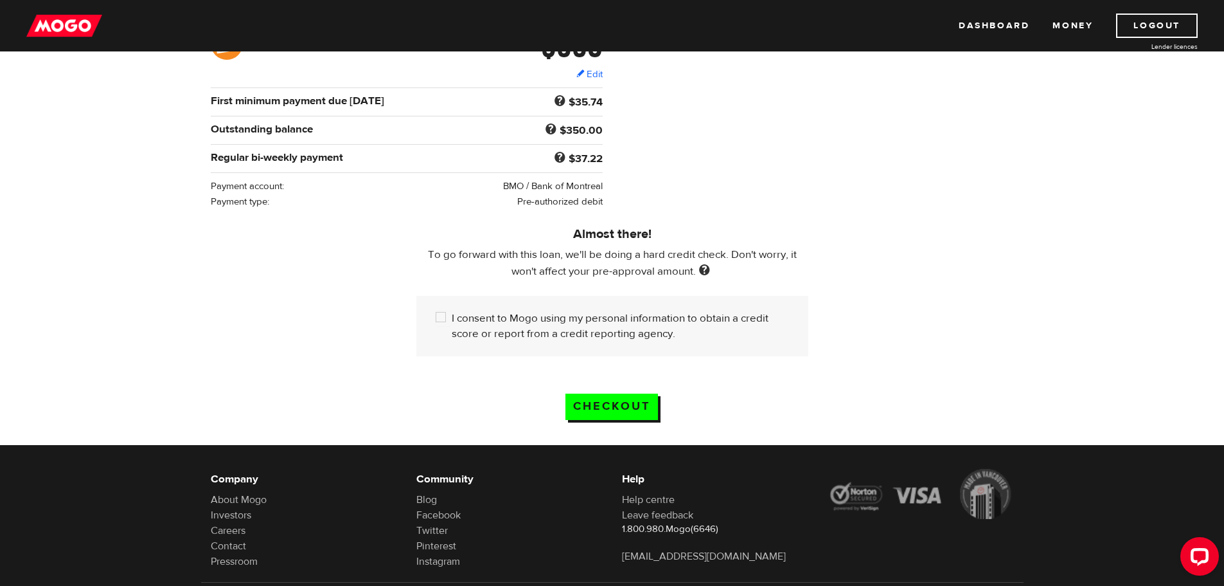
scroll to position [257, 0]
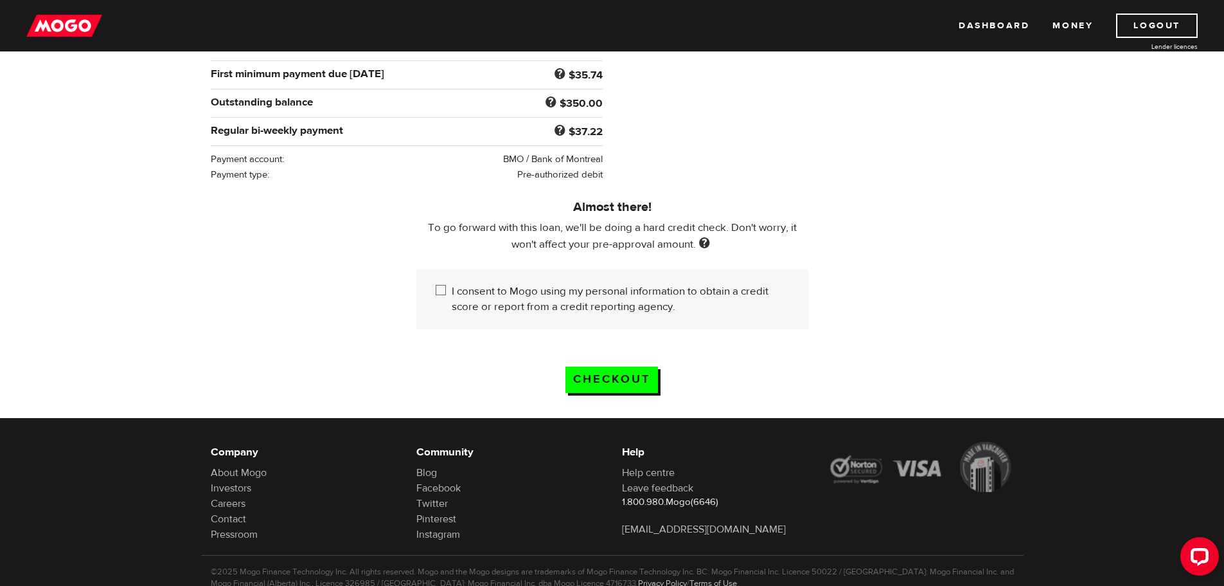
click at [440, 291] on input "I consent to Mogo using my personal information to obtain a credit score or rep…" at bounding box center [444, 291] width 16 height 16
checkbox input "true"
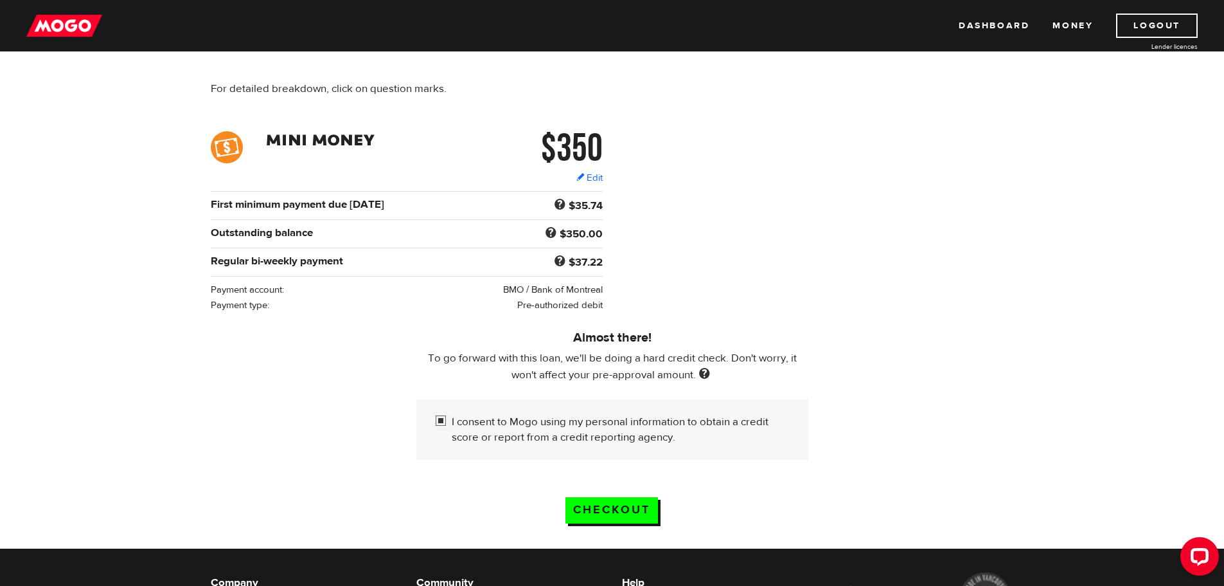
scroll to position [129, 0]
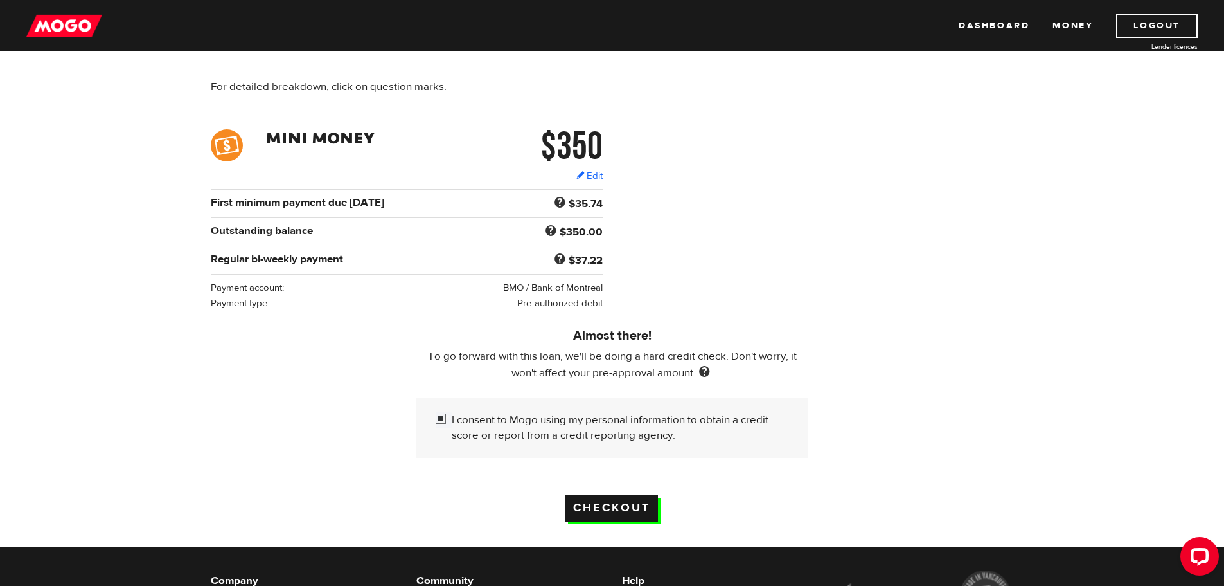
click at [588, 503] on input "Checkout" at bounding box center [612, 508] width 93 height 26
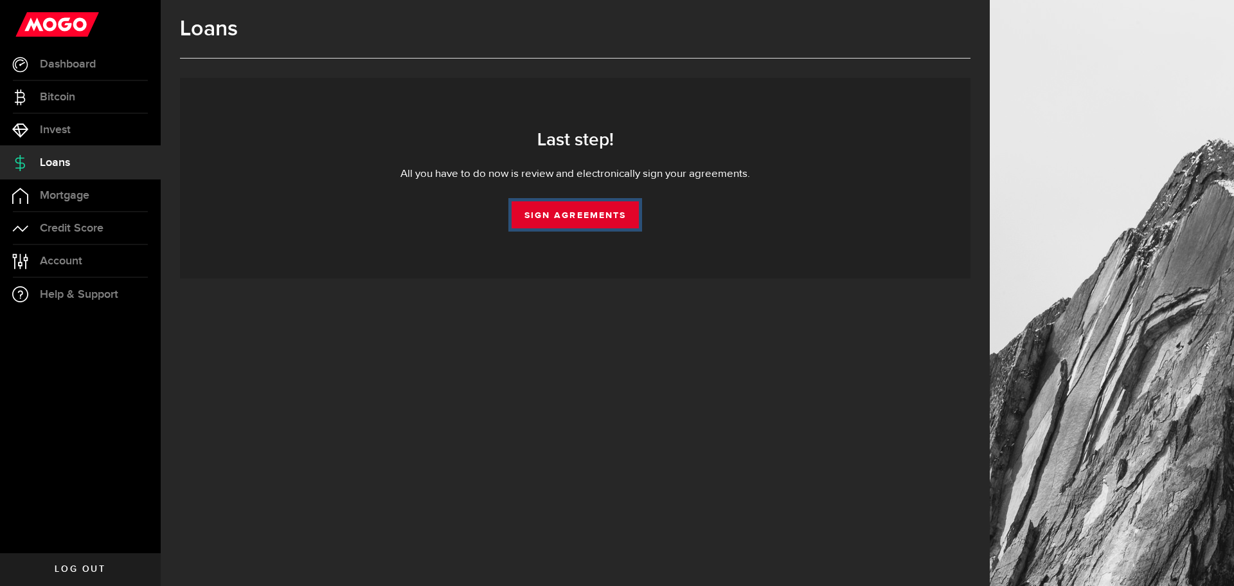
click at [596, 216] on link "Sign Agreements" at bounding box center [575, 214] width 127 height 27
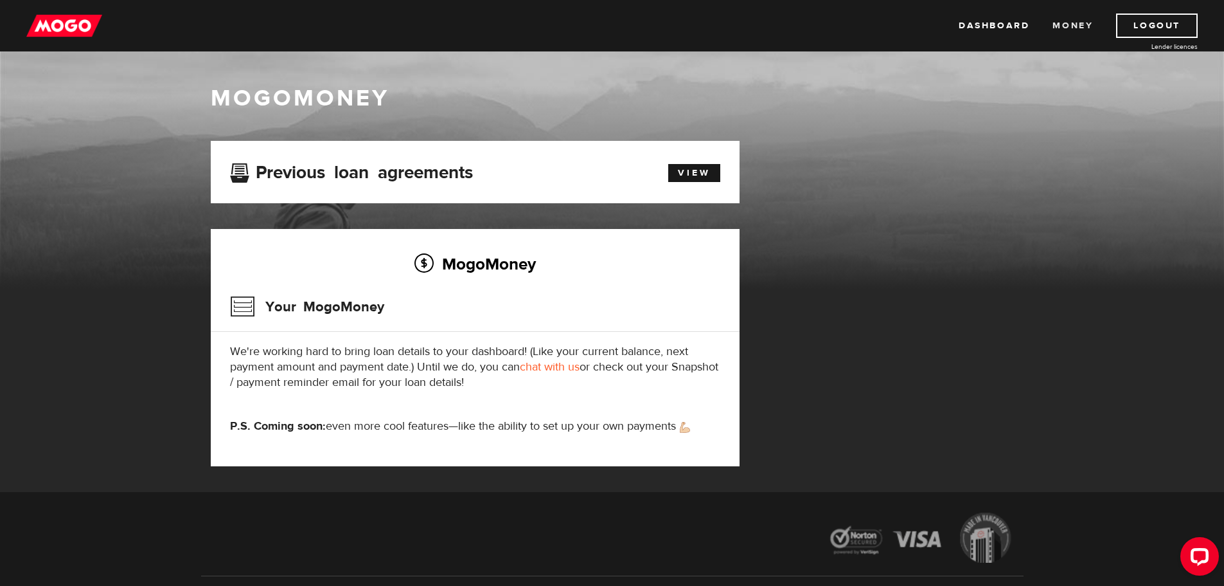
click at [1077, 20] on link "Money" at bounding box center [1073, 25] width 40 height 24
click at [989, 32] on link "Dashboard" at bounding box center [994, 25] width 71 height 24
click at [687, 171] on link "View" at bounding box center [694, 173] width 52 height 18
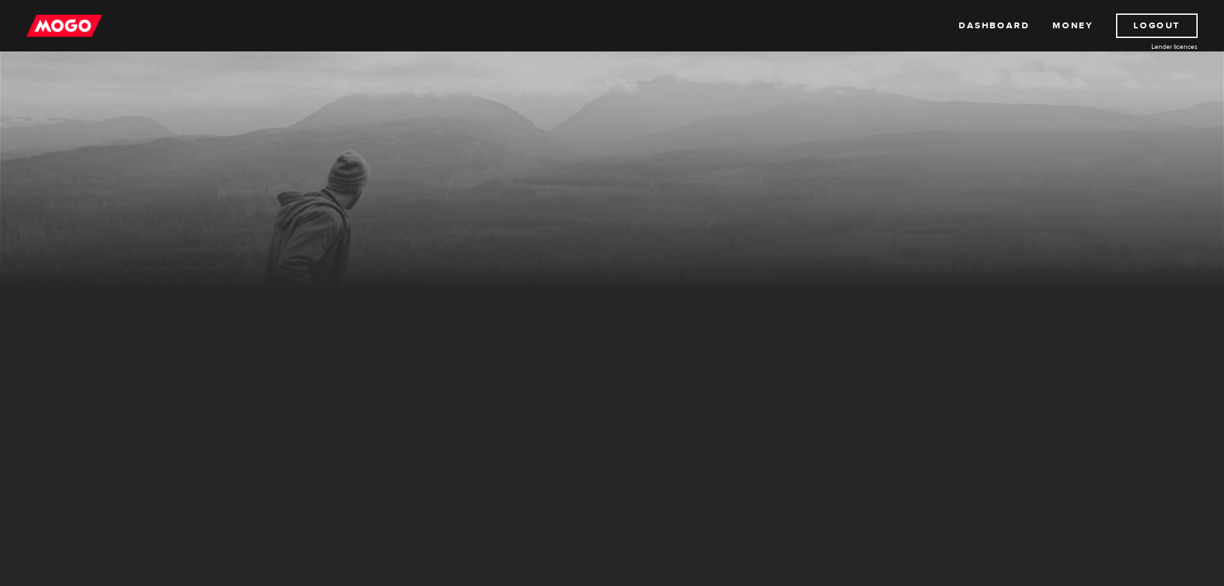
click at [55, 19] on img at bounding box center [64, 25] width 76 height 24
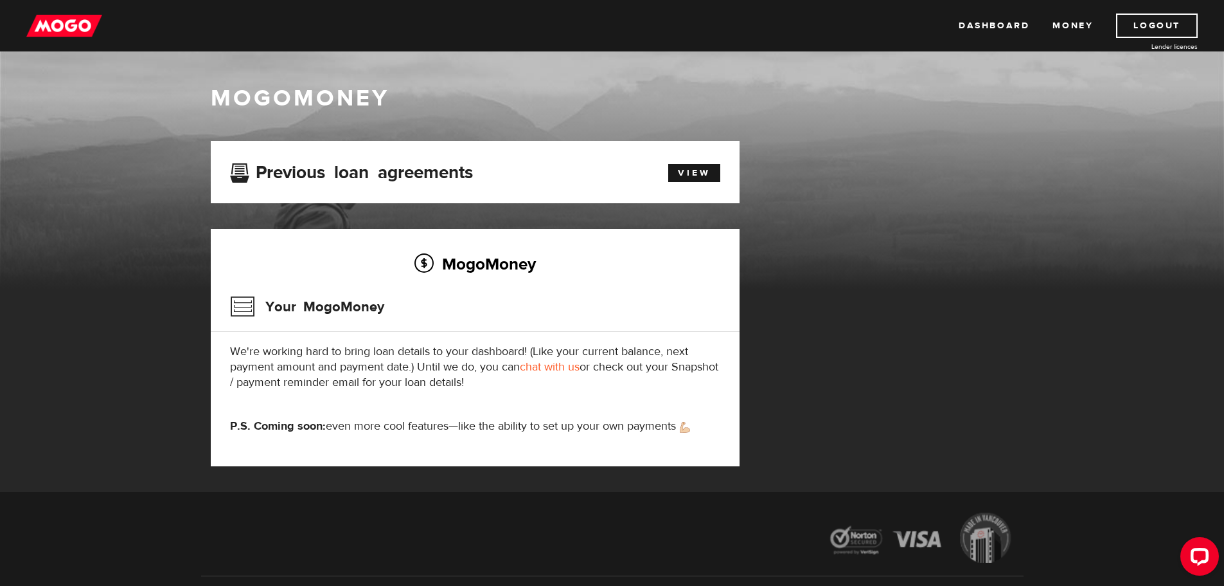
click at [558, 366] on link "chat with us" at bounding box center [550, 366] width 60 height 15
click at [1198, 555] on icon "Open LiveChat chat widget" at bounding box center [1200, 556] width 12 height 8
click at [1009, 24] on link "Dashboard" at bounding box center [994, 25] width 71 height 24
click at [682, 174] on link "View" at bounding box center [694, 173] width 52 height 18
